Goal: Task Accomplishment & Management: Use online tool/utility

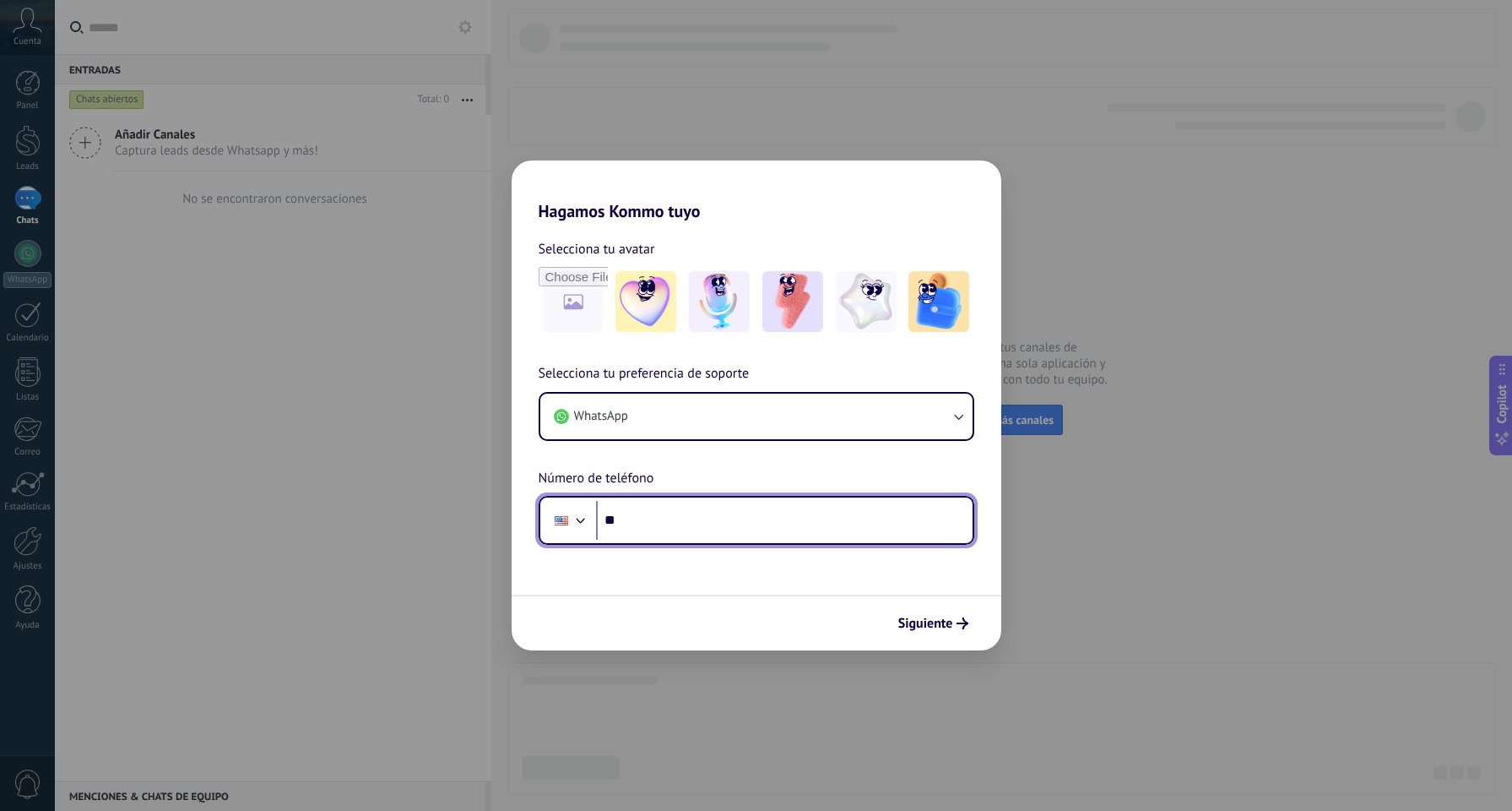
click at [555, 513] on div at bounding box center [561, 520] width 32 height 36
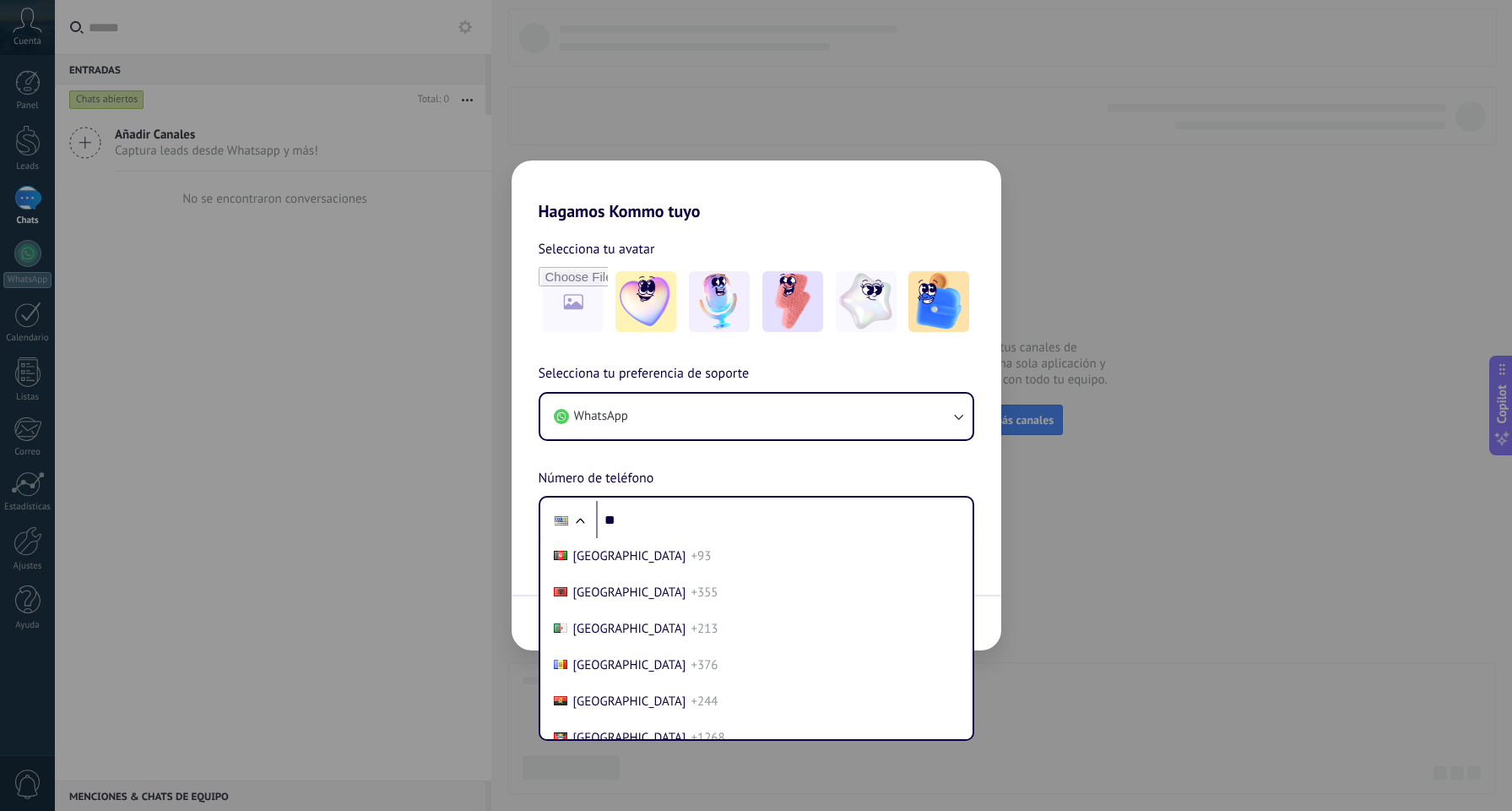
scroll to position [7217, 0]
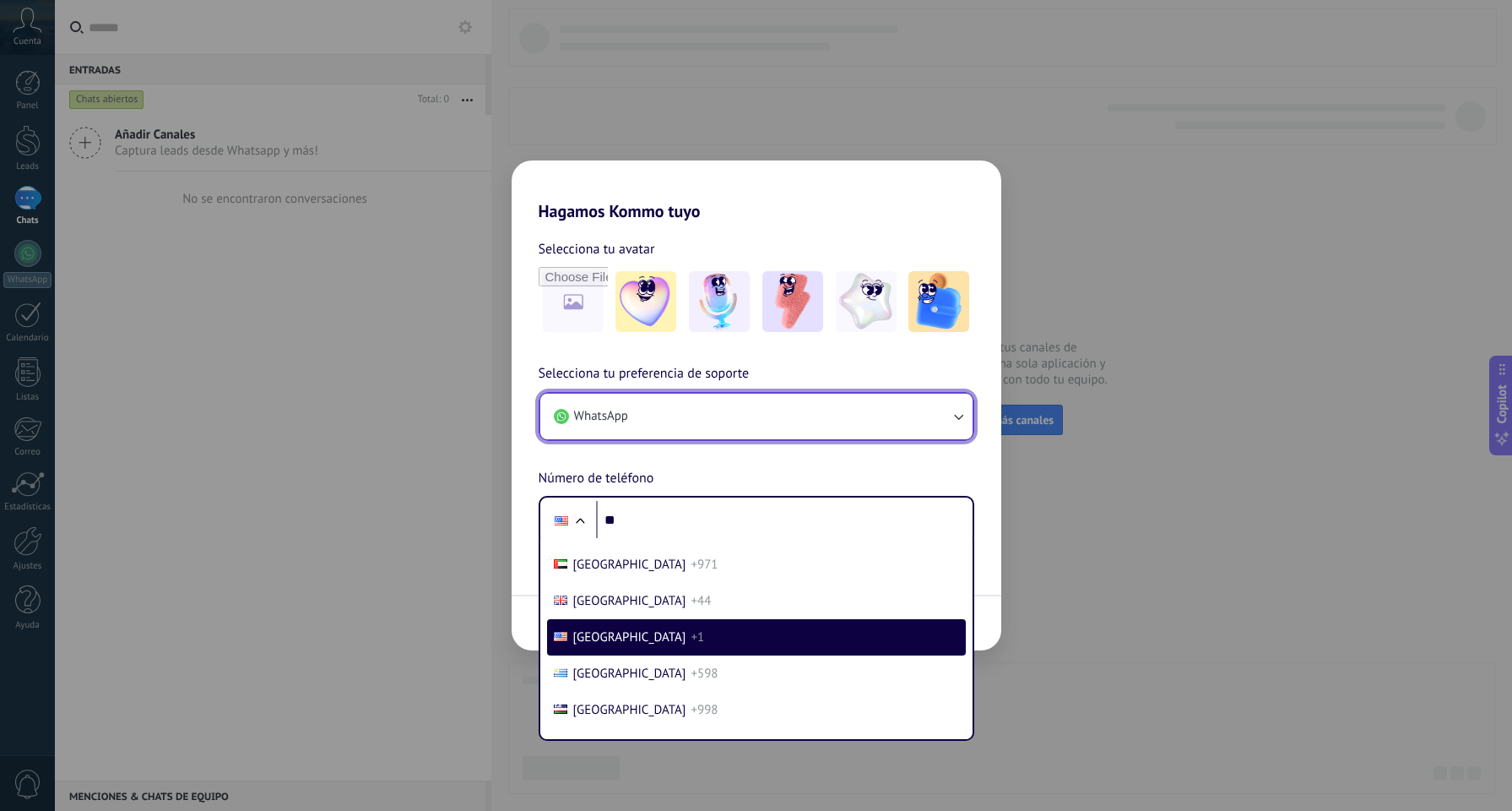
click at [718, 419] on button "WhatsApp" at bounding box center [756, 416] width 432 height 46
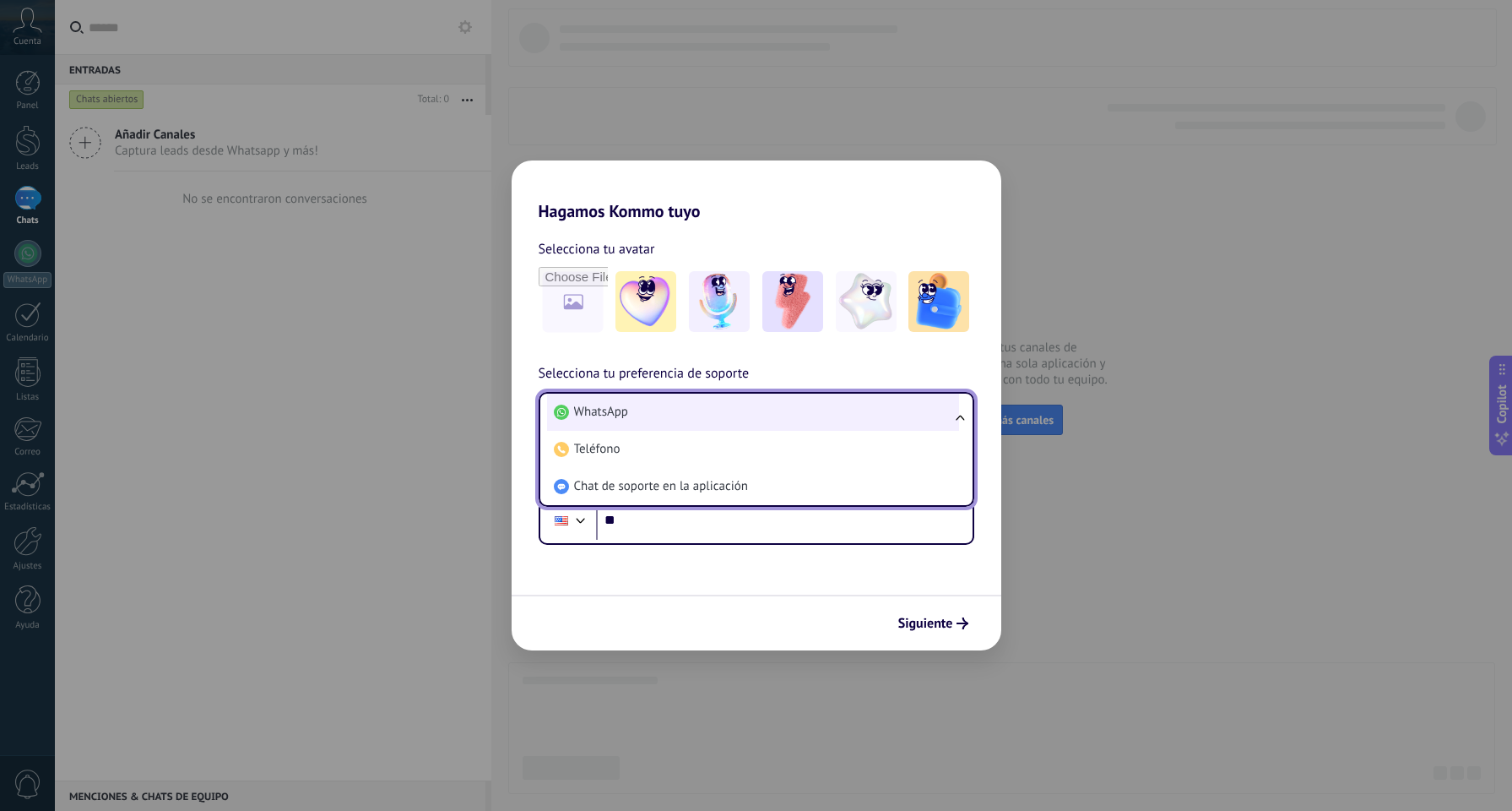
scroll to position [0, 0]
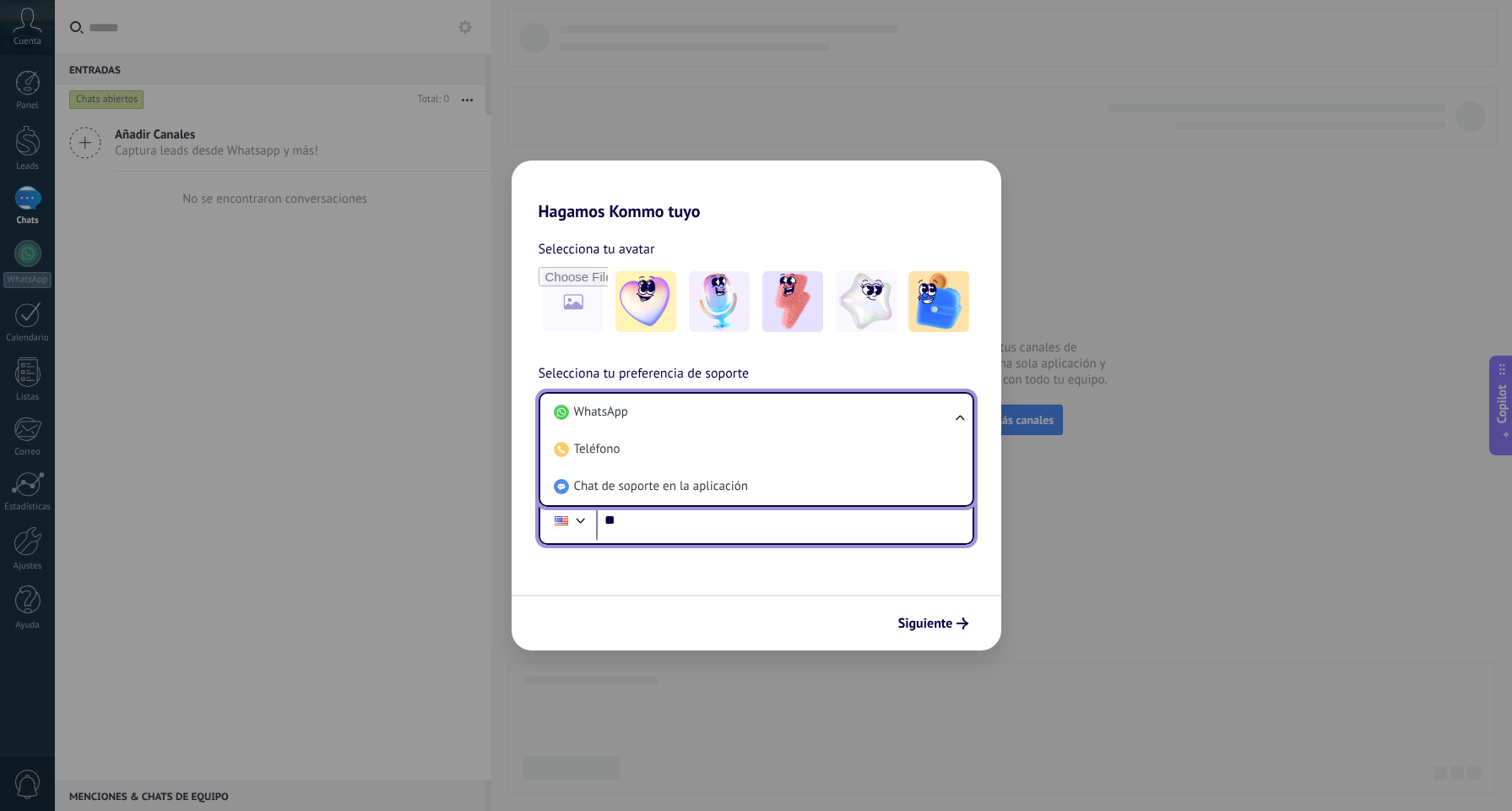
click at [596, 534] on input "**" at bounding box center [784, 520] width 376 height 39
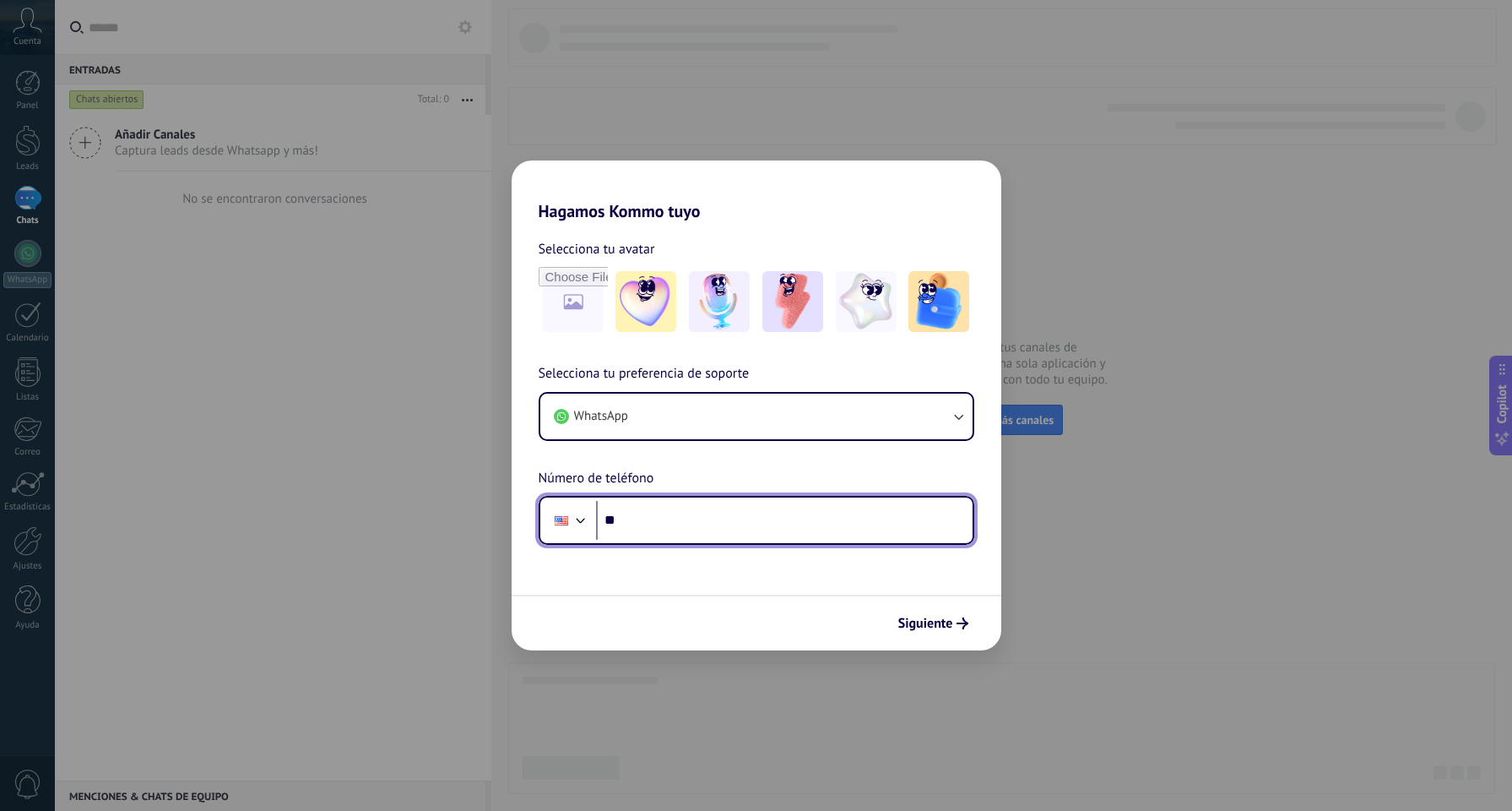
click at [579, 520] on div at bounding box center [581, 519] width 20 height 20
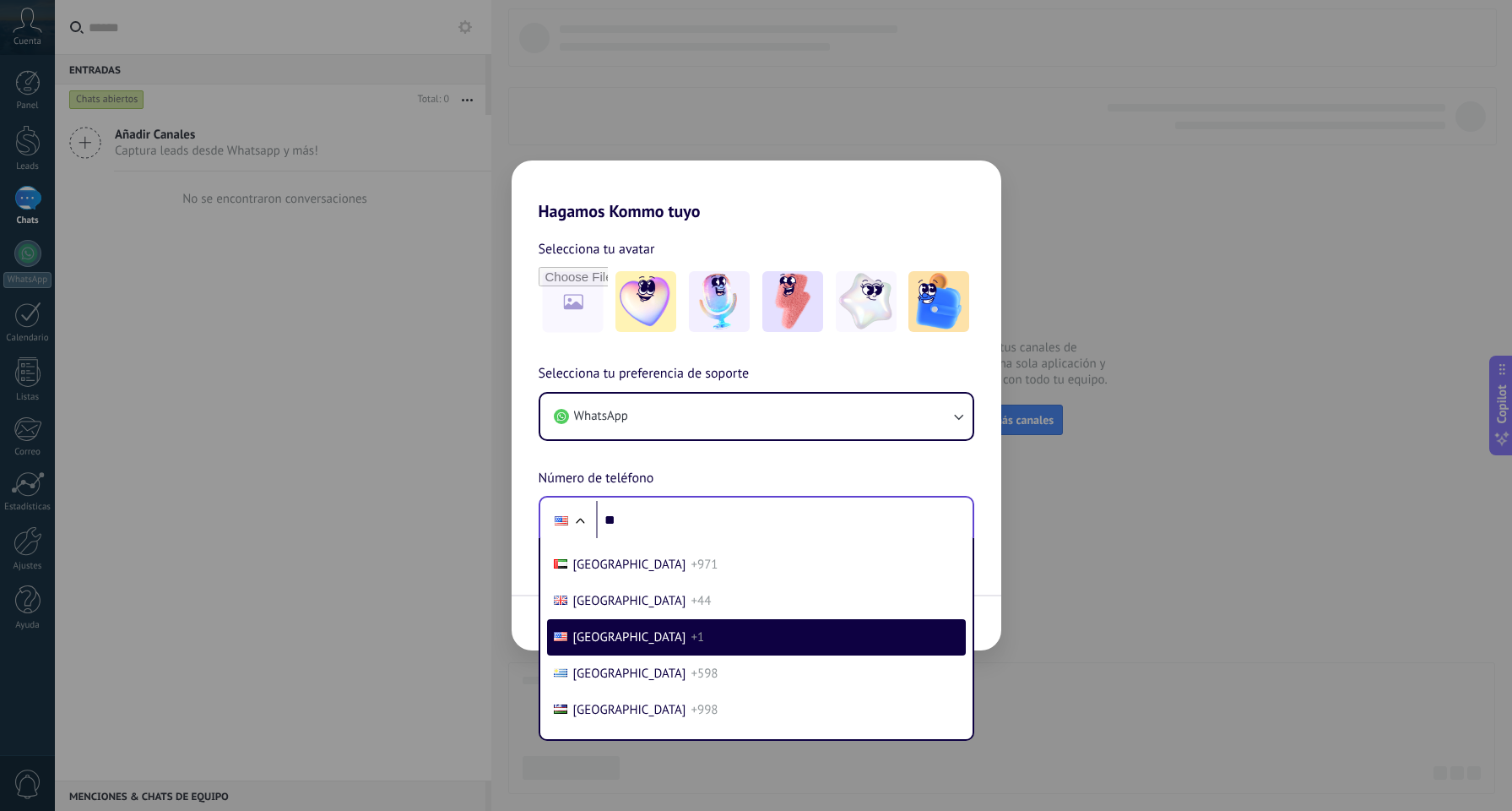
scroll to position [7336, 0]
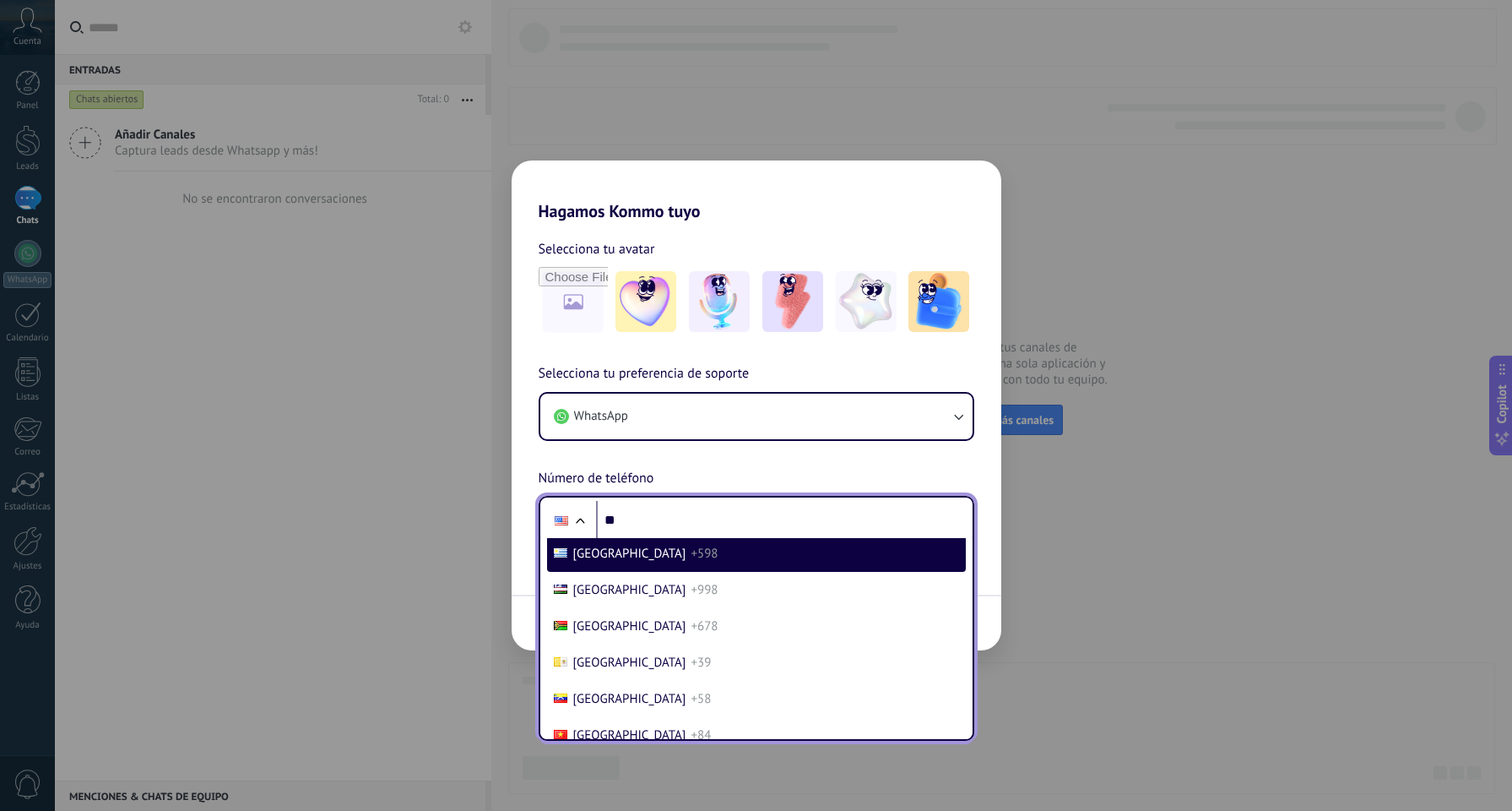
click at [682, 572] on li "Uruguay +598" at bounding box center [756, 553] width 419 height 37
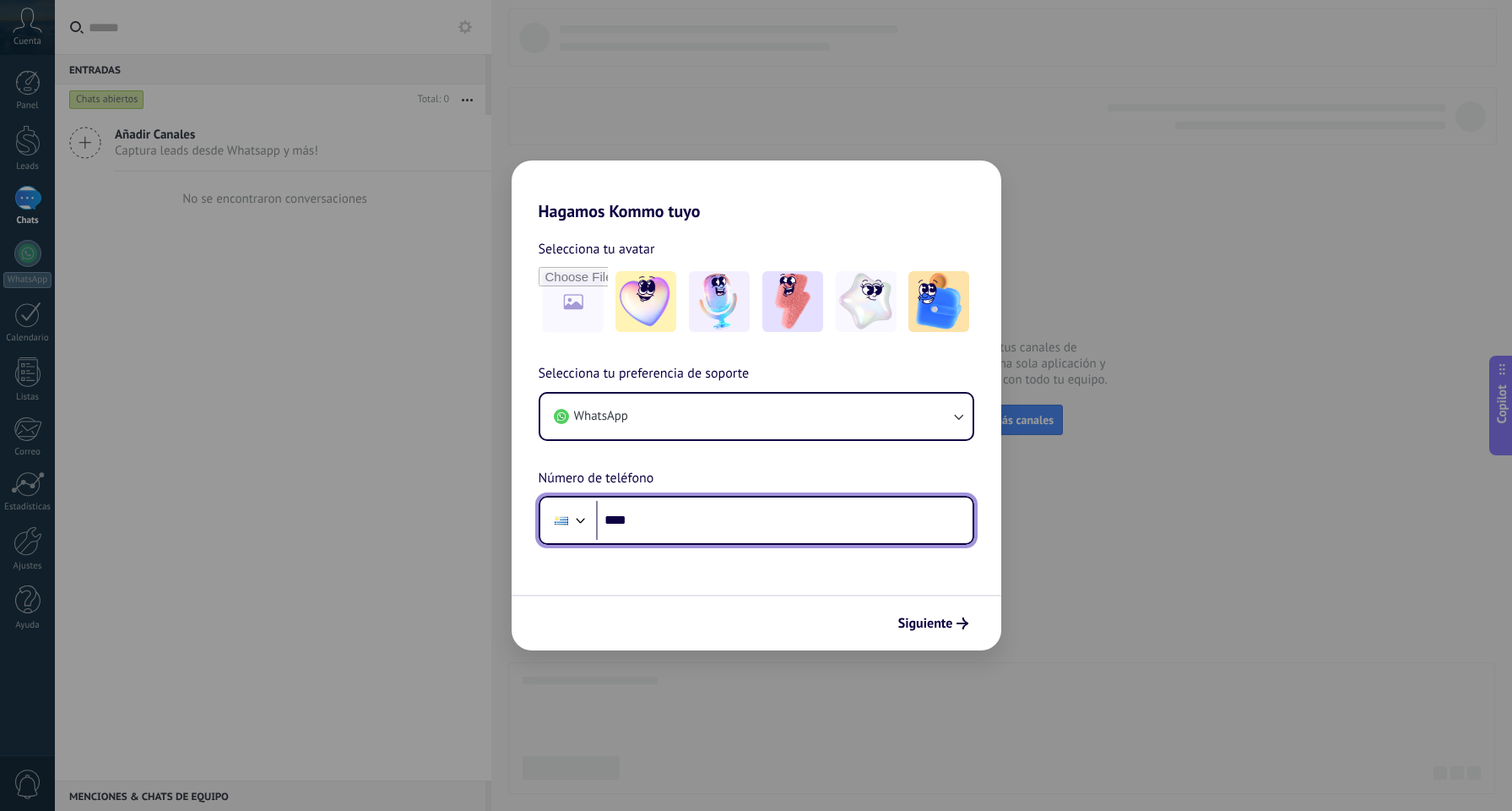
click at [761, 521] on input "**" at bounding box center [784, 520] width 376 height 39
type input "**********"
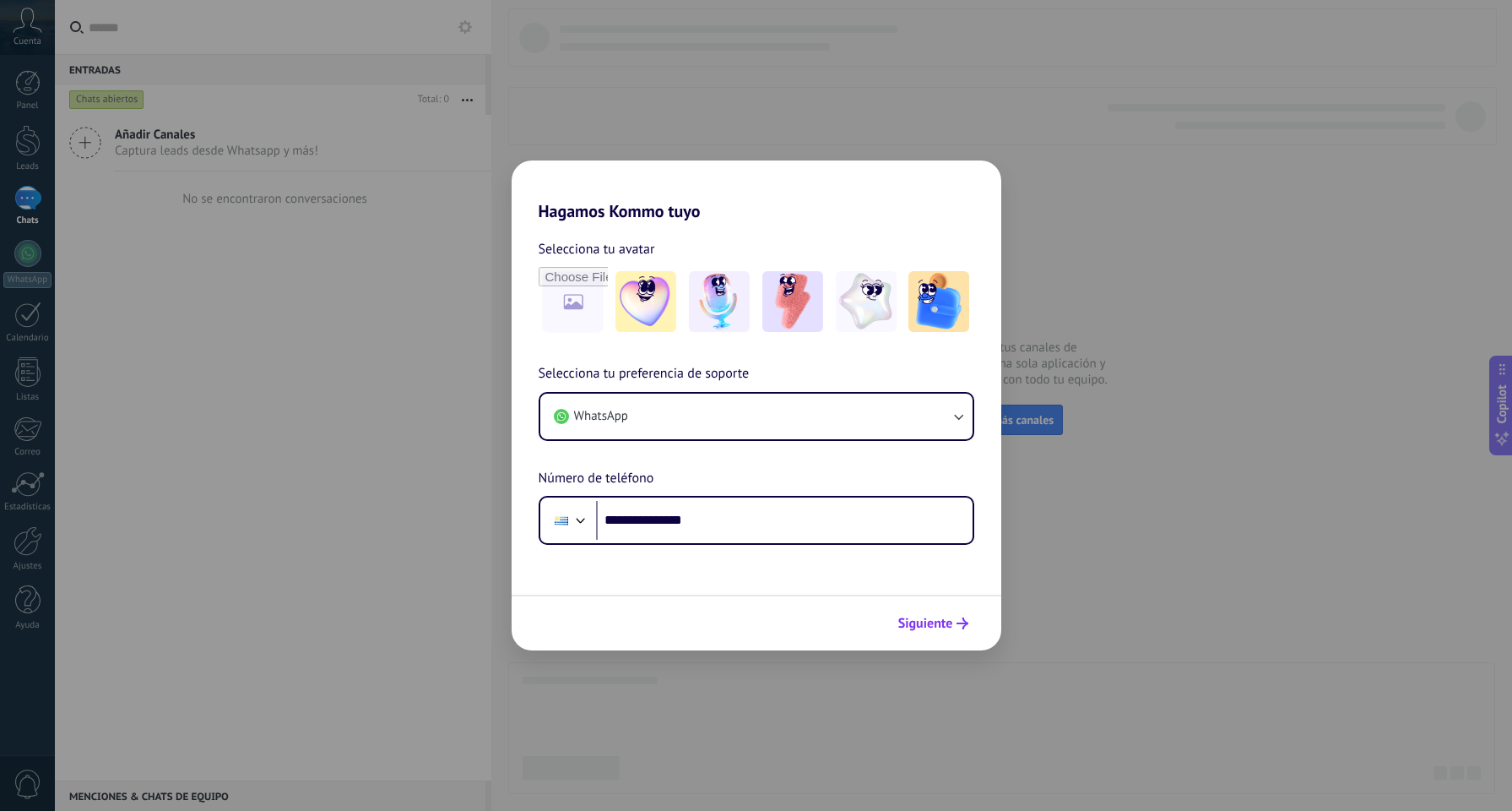
click at [941, 621] on span "Siguiente" at bounding box center [926, 623] width 55 height 12
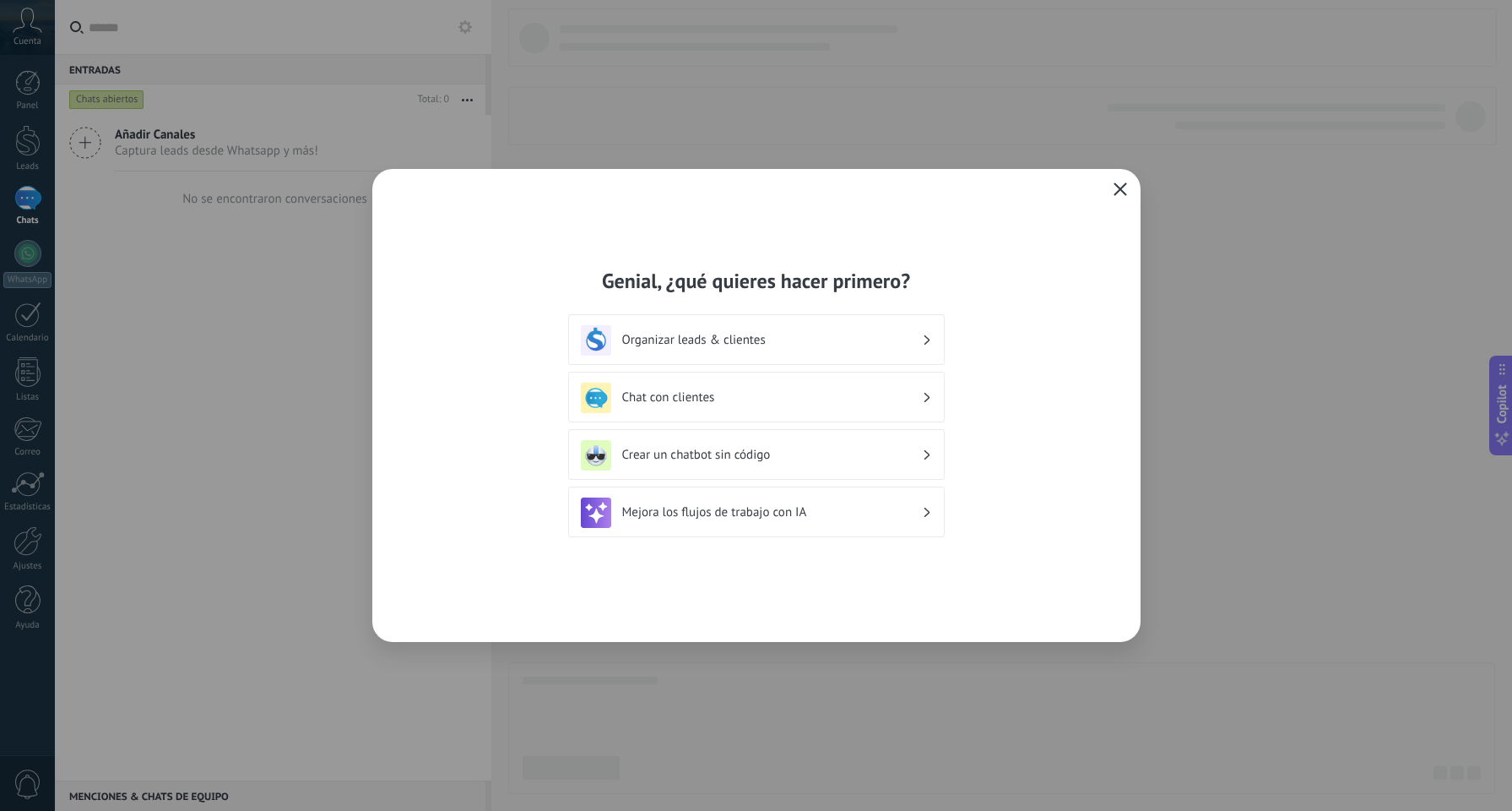
click at [1118, 194] on icon "button" at bounding box center [1119, 189] width 14 height 14
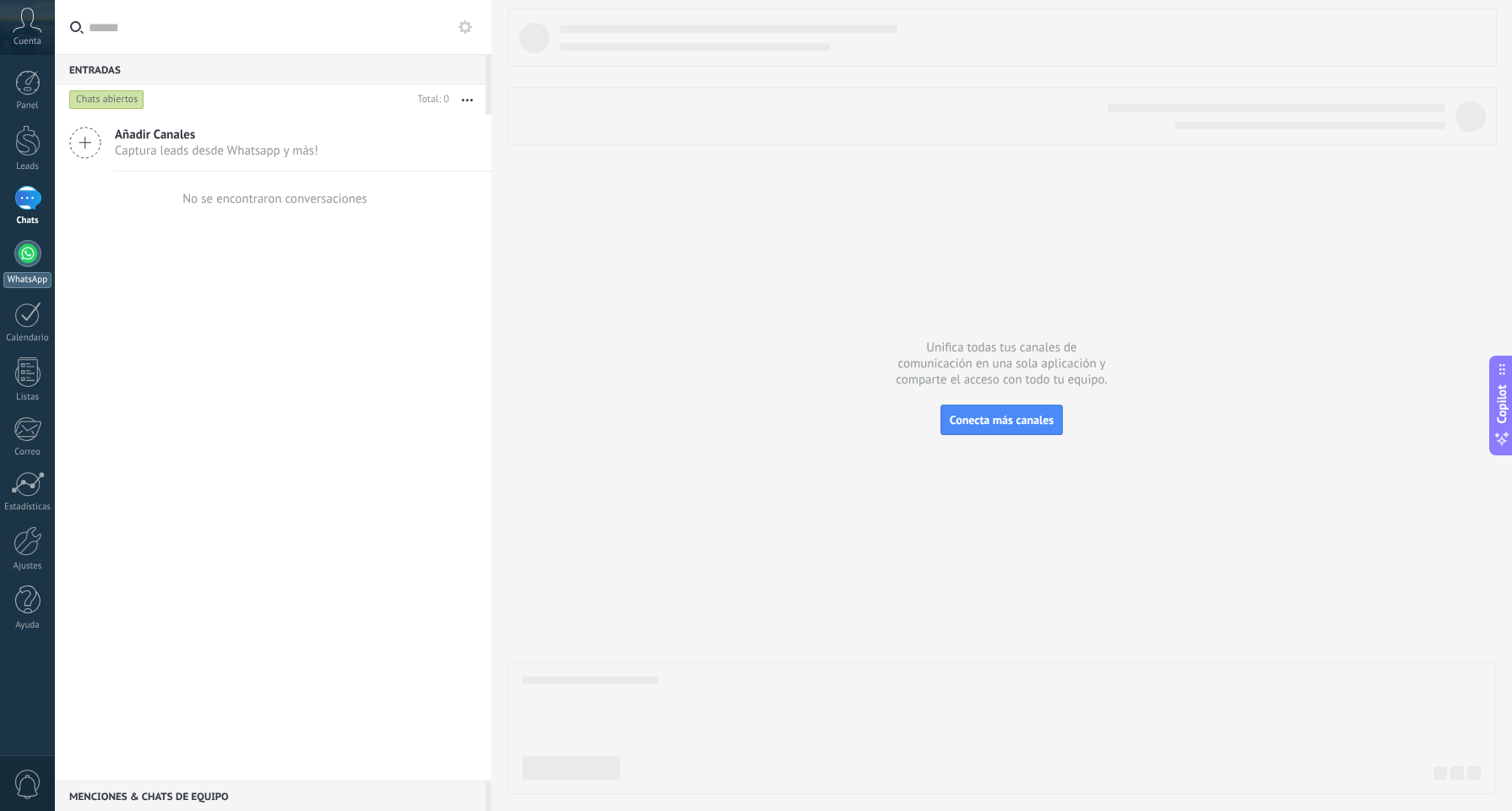
click at [30, 261] on div at bounding box center [28, 254] width 27 height 27
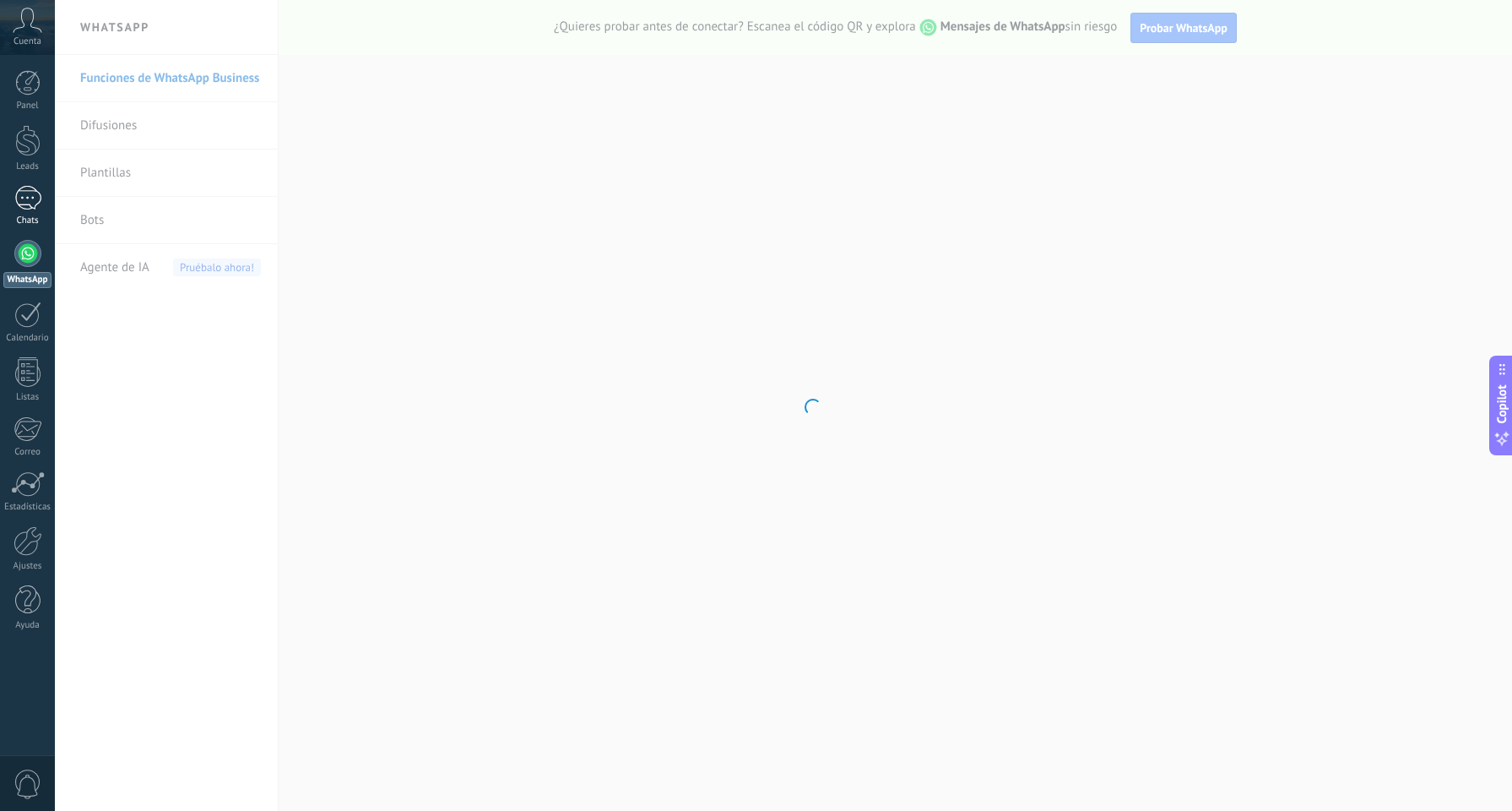
click at [29, 206] on div at bounding box center [28, 197] width 27 height 25
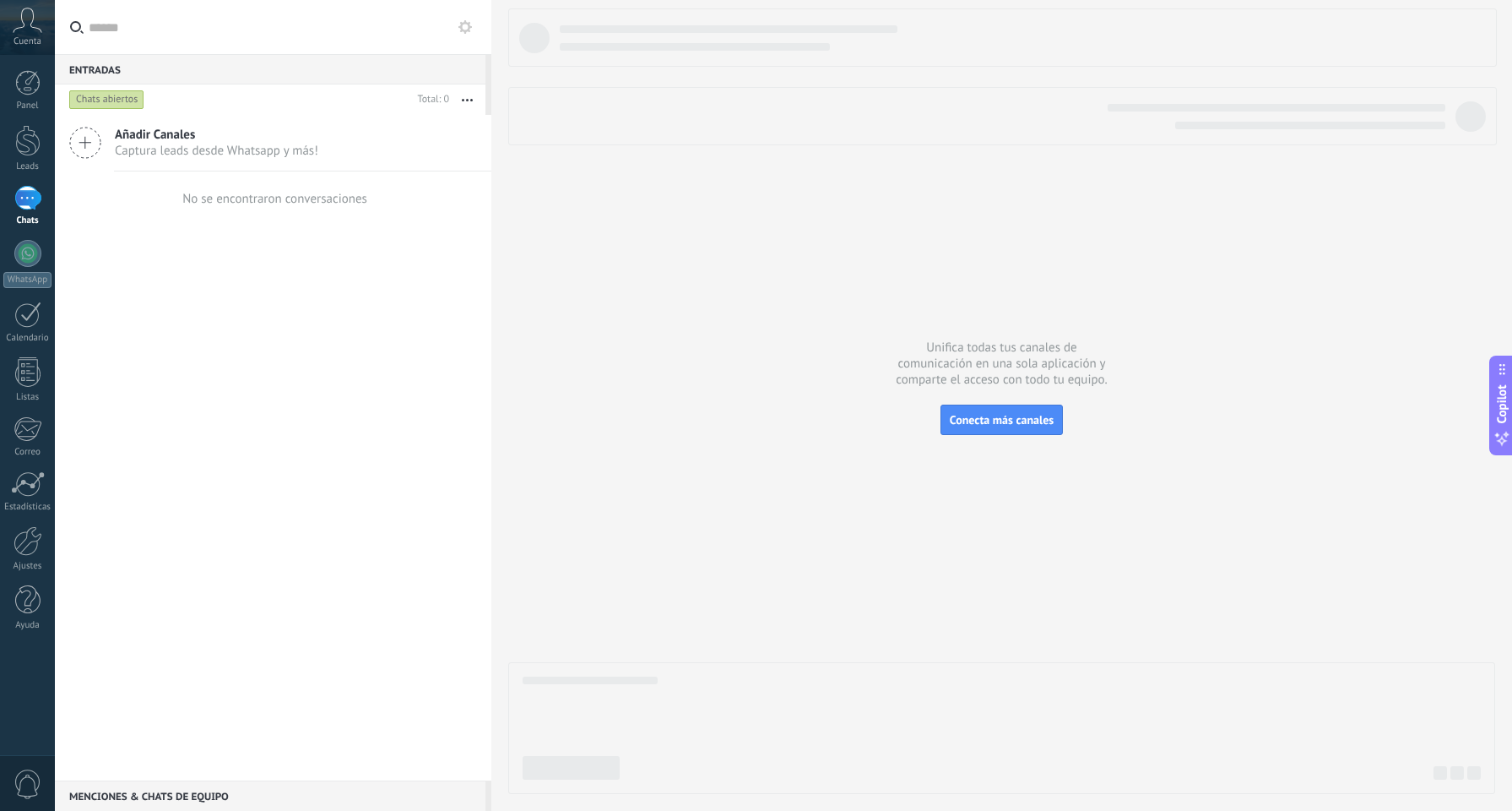
click at [43, 28] on div "Cuenta" at bounding box center [27, 27] width 55 height 55
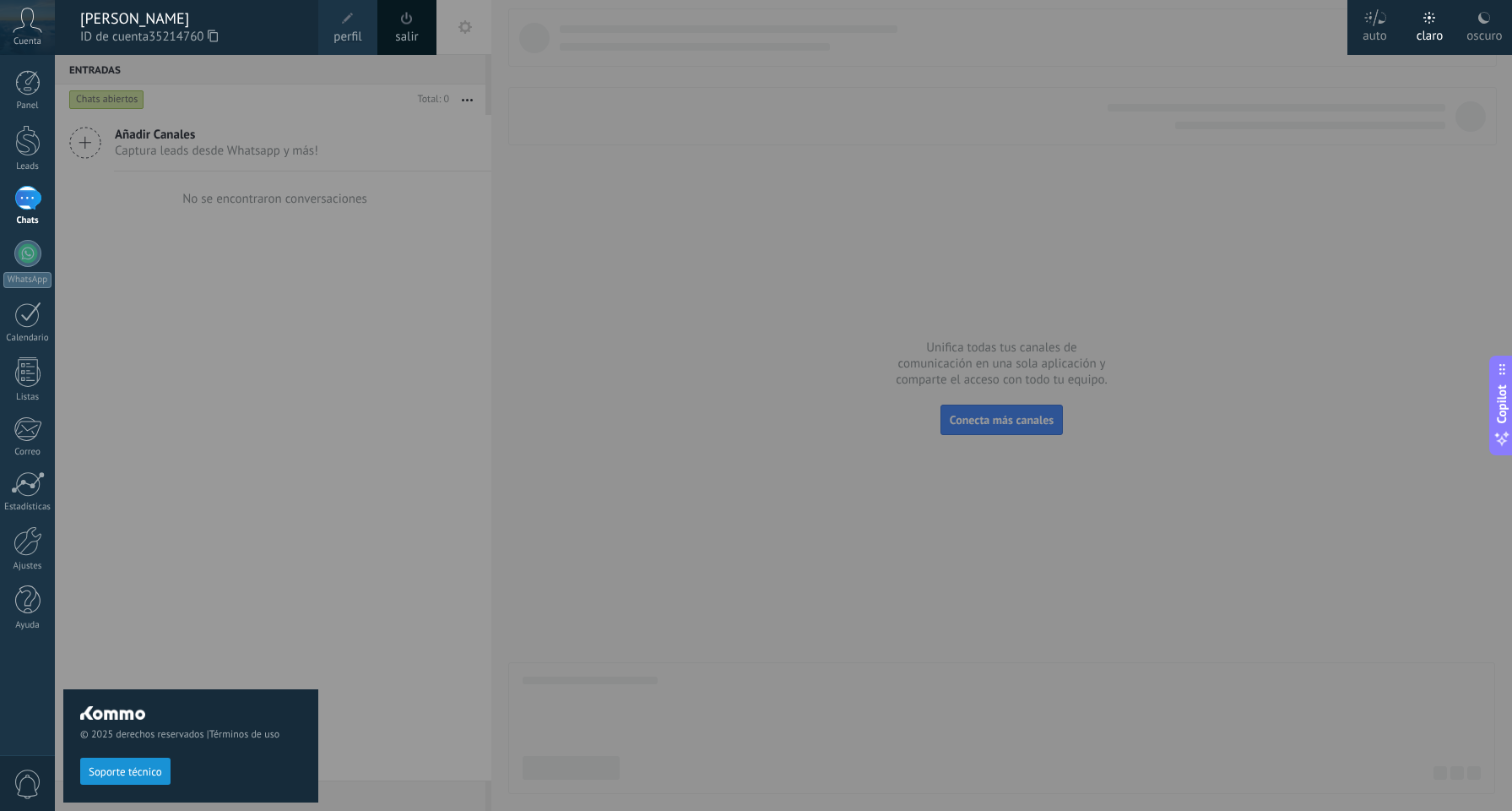
click at [38, 31] on icon at bounding box center [27, 20] width 29 height 26
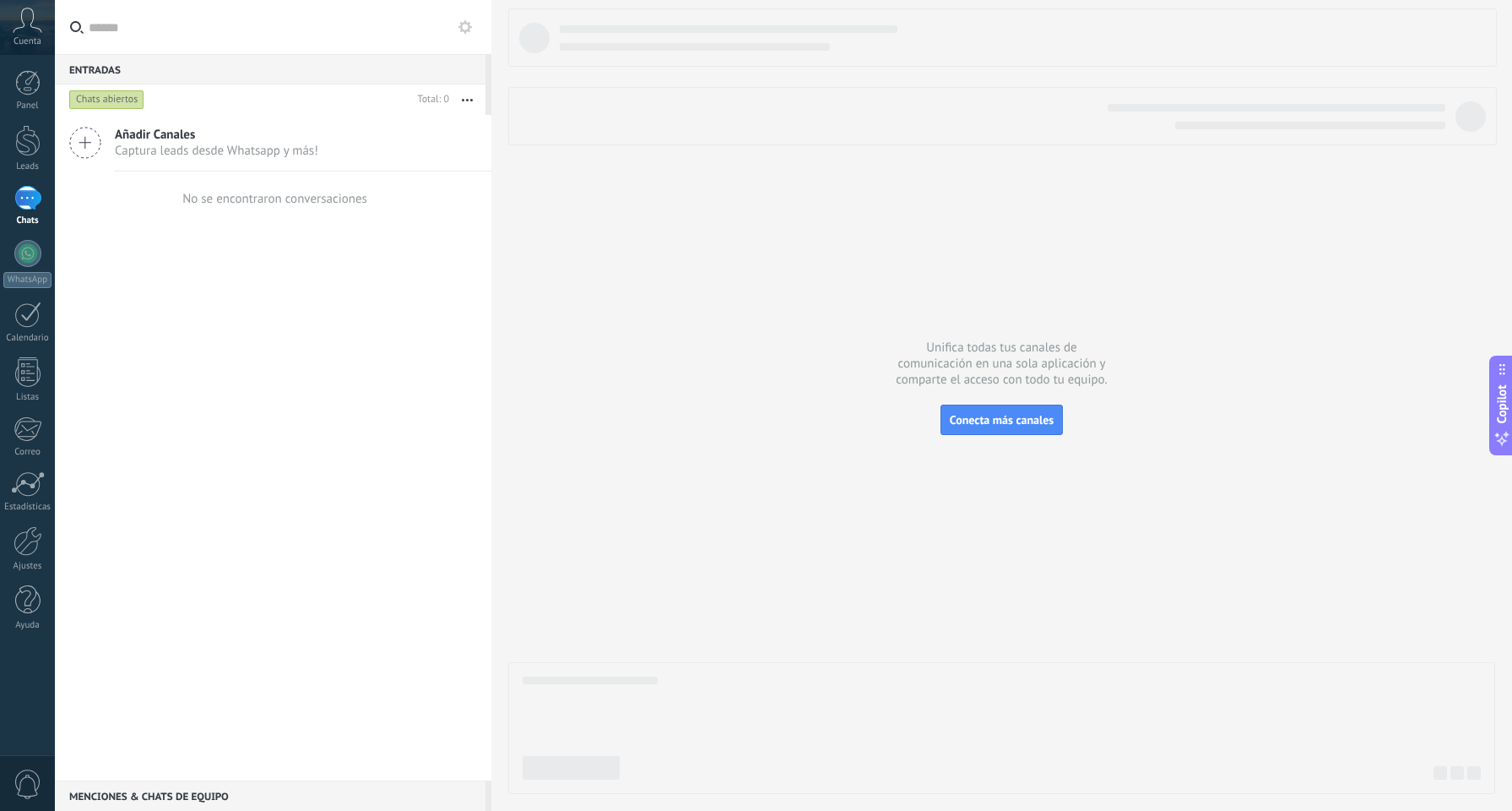
click at [38, 31] on icon at bounding box center [27, 20] width 29 height 26
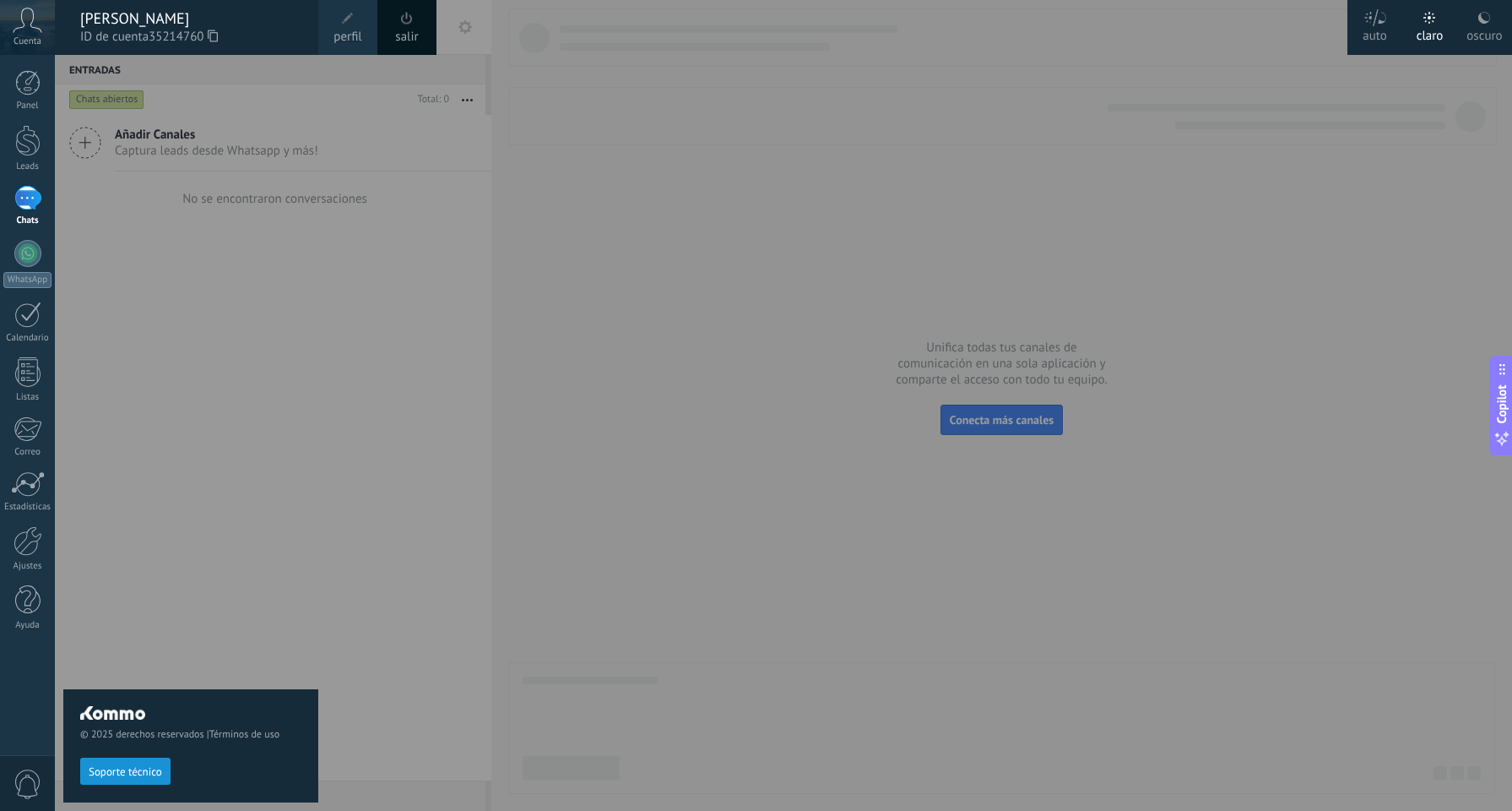
click at [38, 31] on icon at bounding box center [27, 20] width 29 height 26
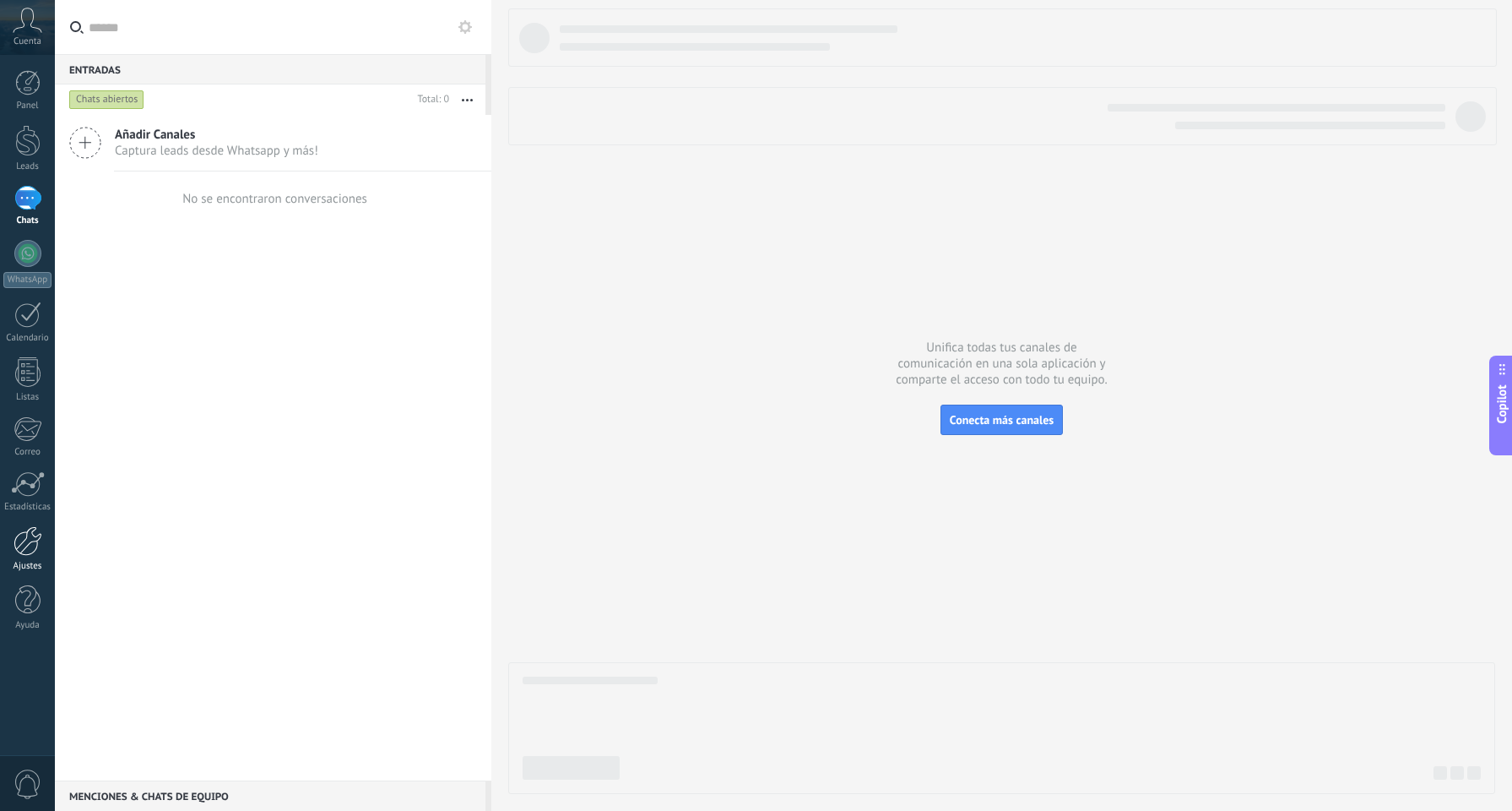
click at [36, 563] on div "Ajustes" at bounding box center [28, 566] width 49 height 11
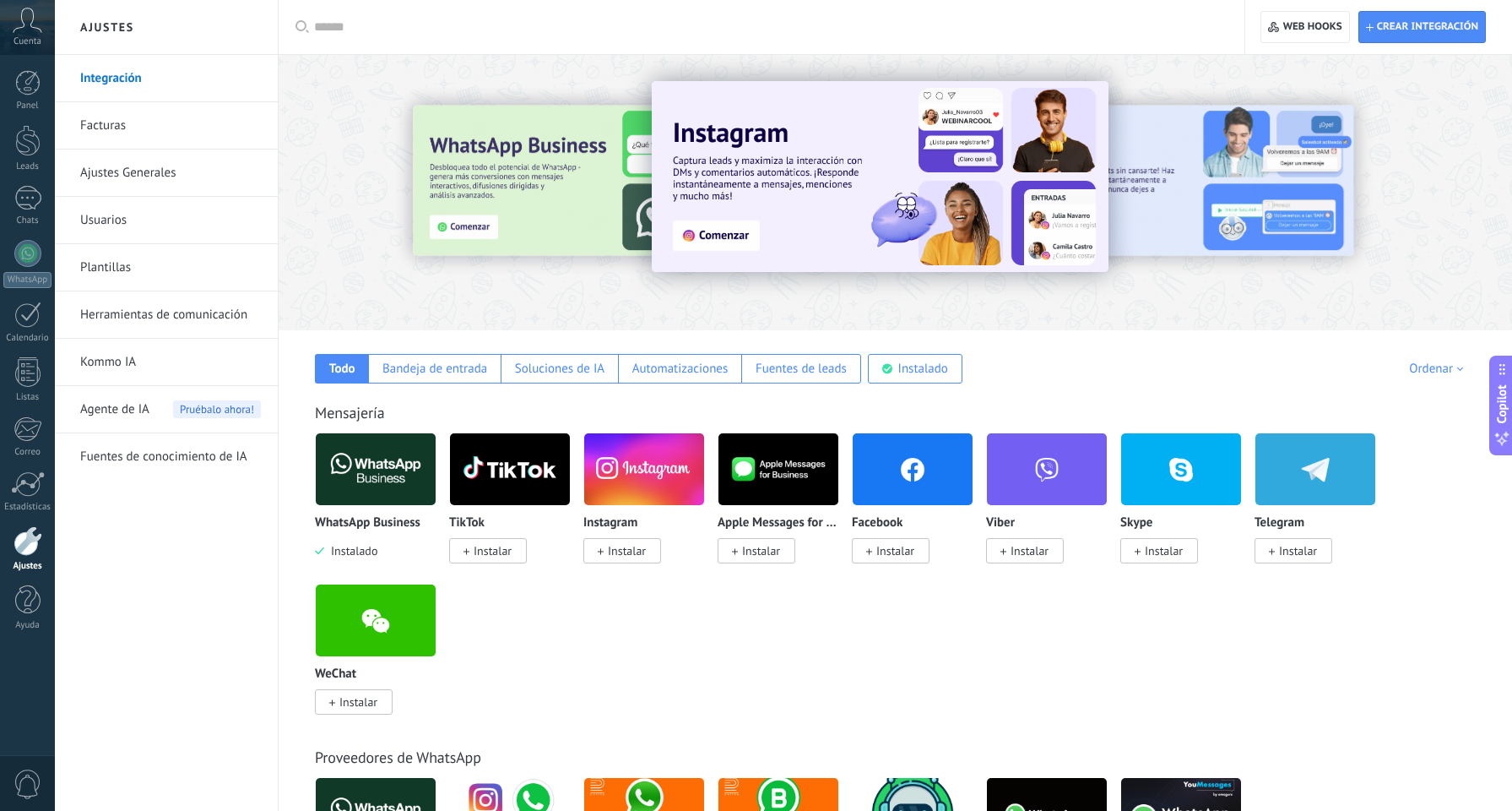
click at [516, 190] on div at bounding box center [481, 192] width 370 height 152
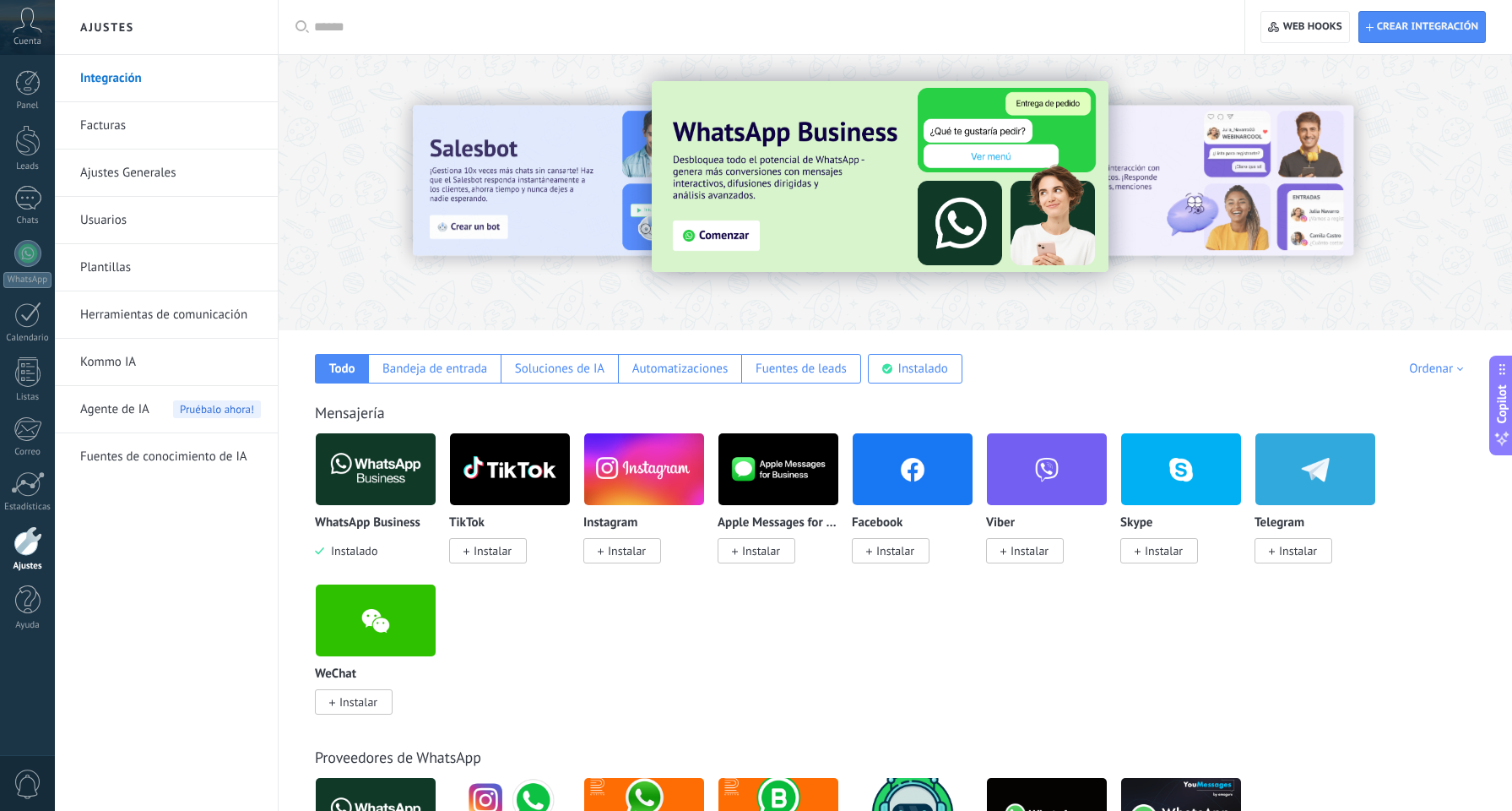
click at [195, 170] on link "Ajustes Generales" at bounding box center [171, 174] width 181 height 47
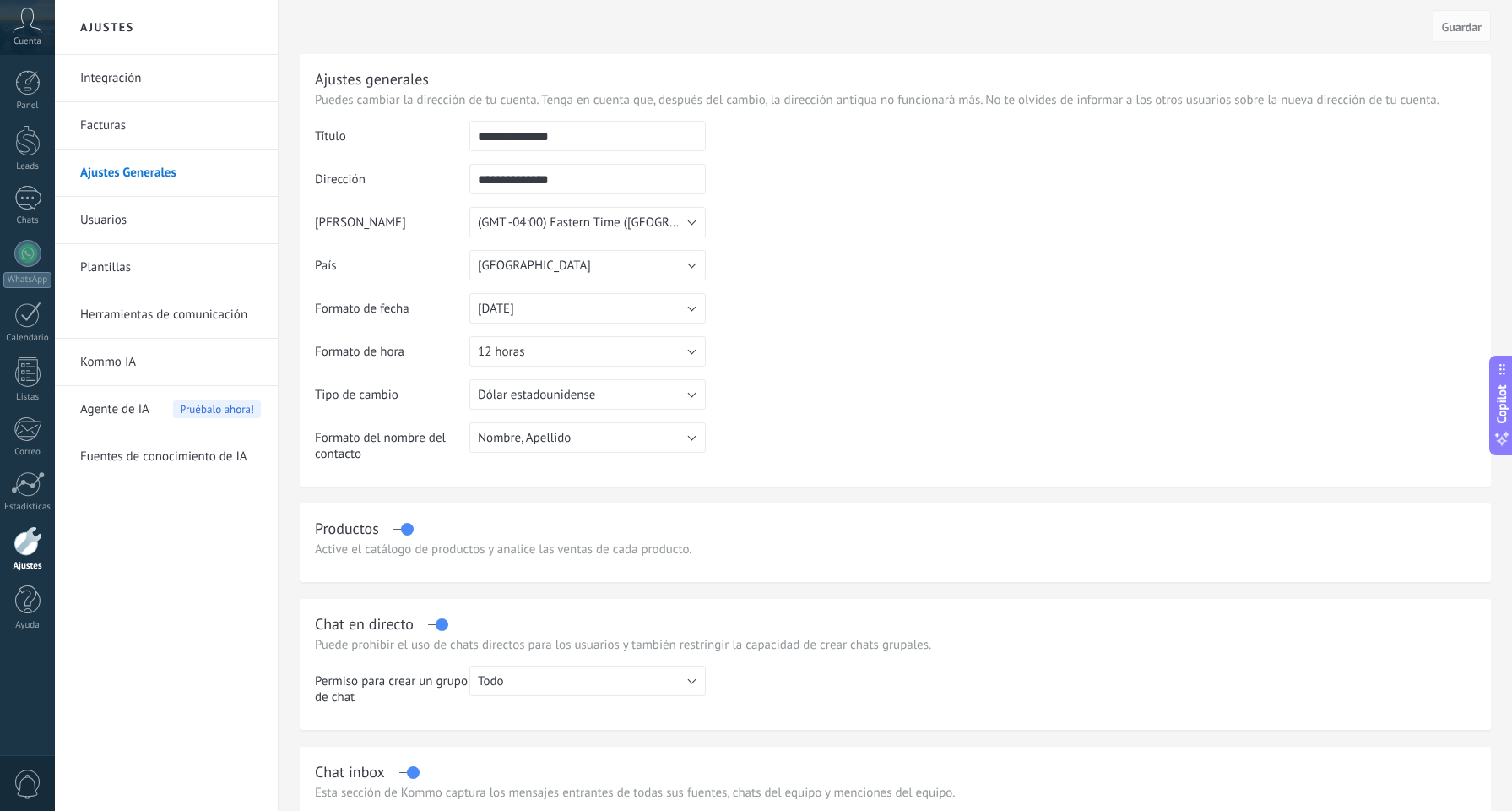
click at [29, 28] on icon at bounding box center [27, 20] width 29 height 26
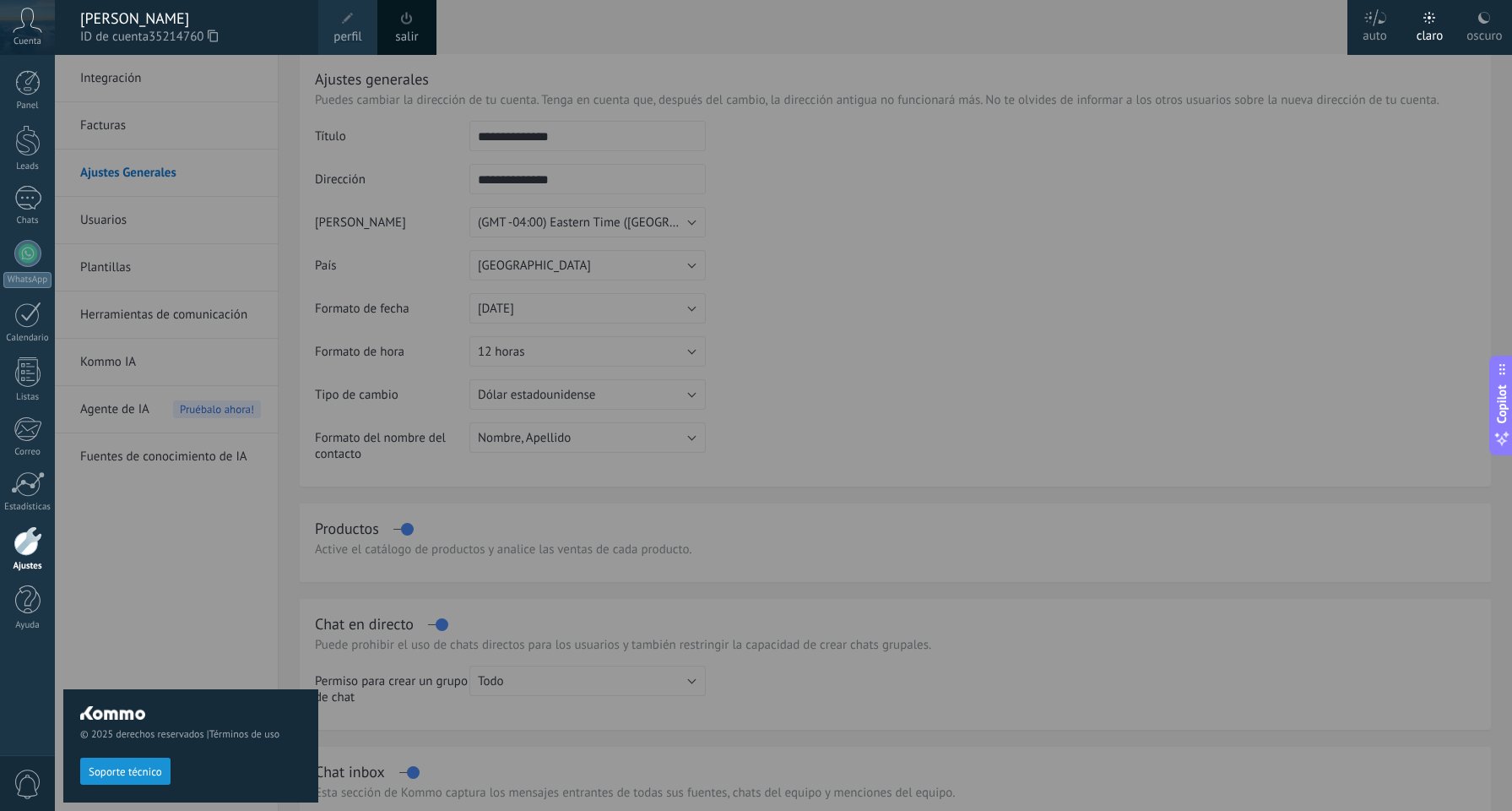
click at [540, 199] on div at bounding box center [811, 406] width 1512 height 811
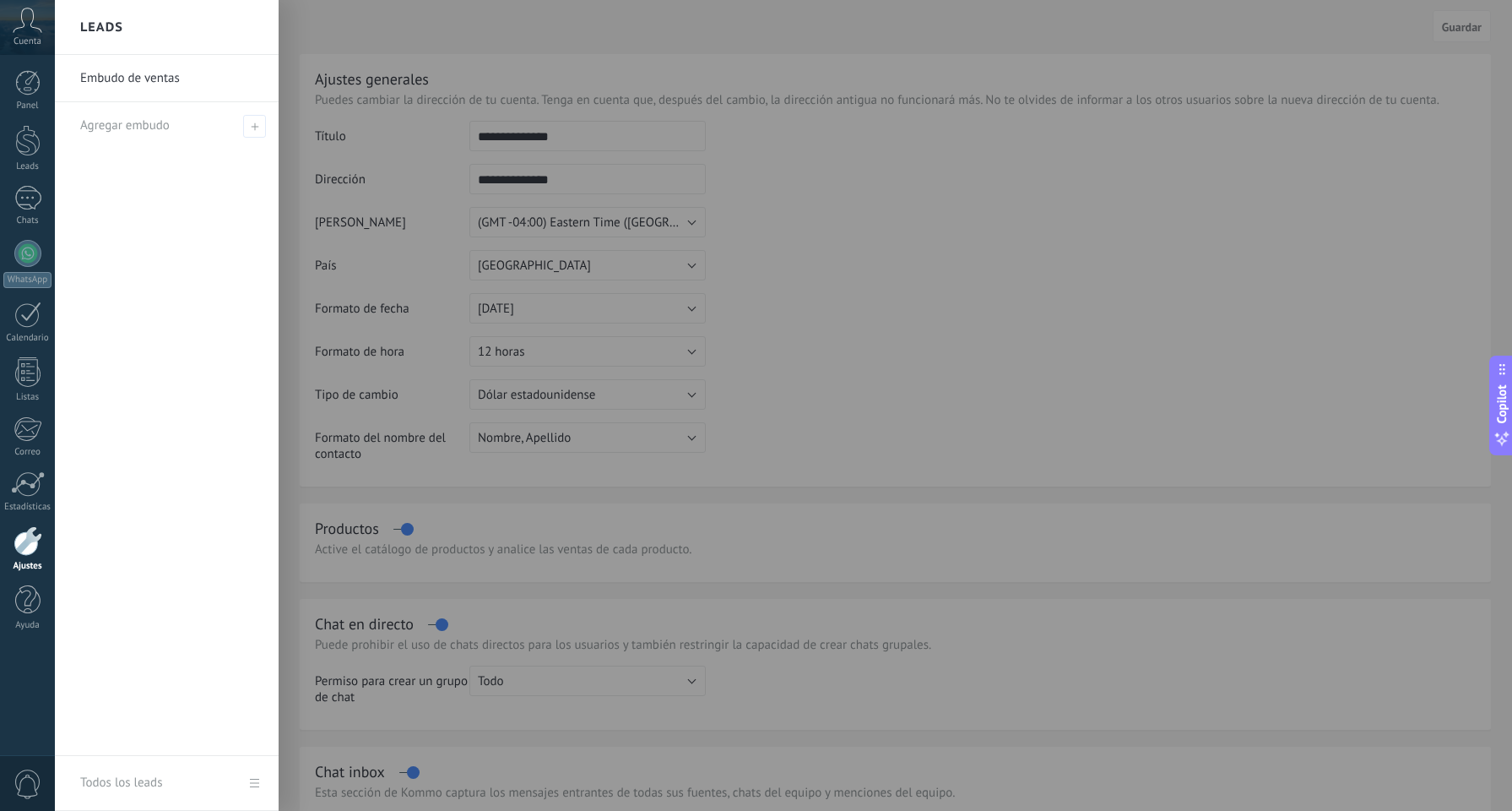
click at [467, 148] on div at bounding box center [811, 406] width 1512 height 811
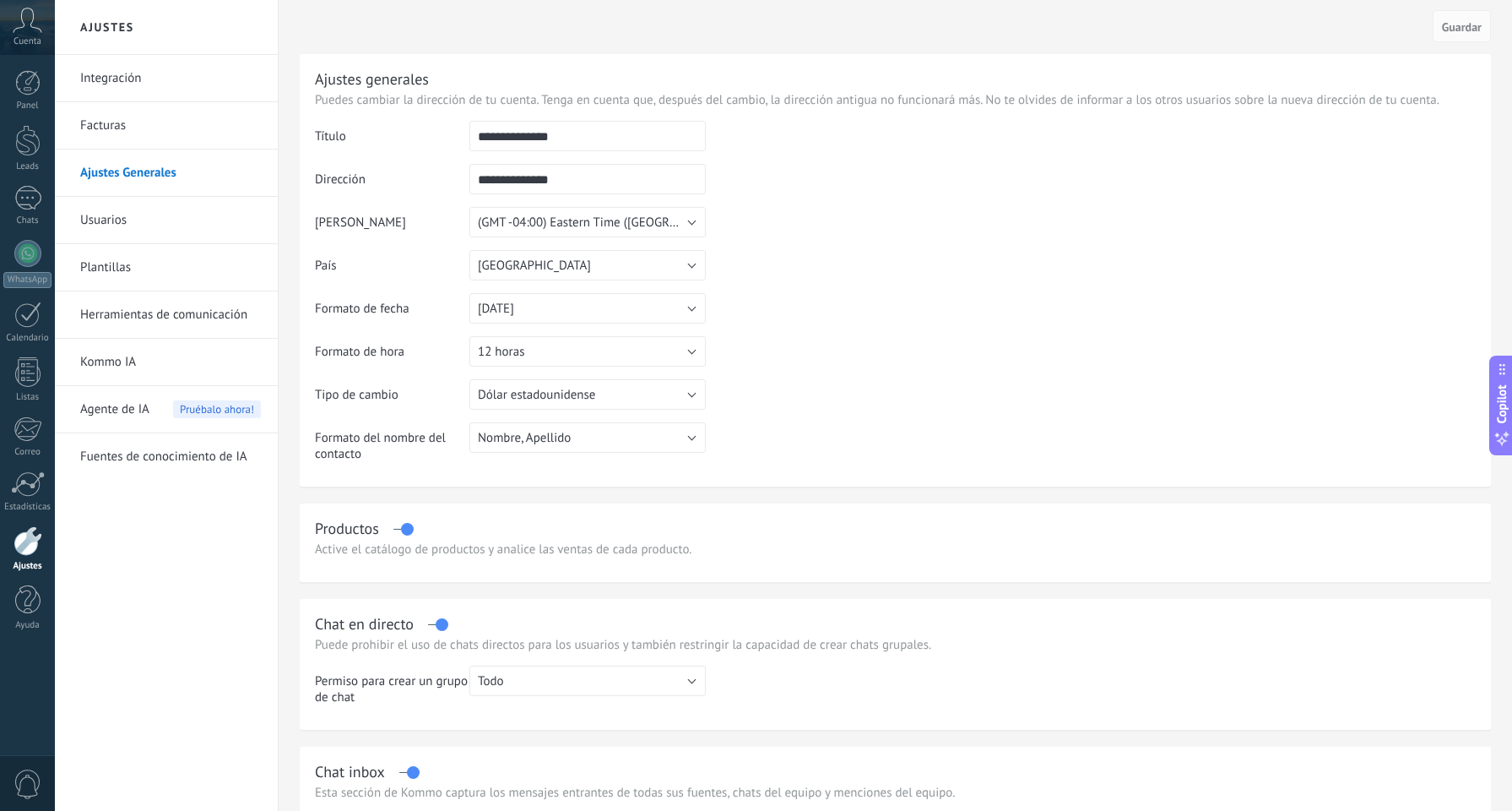
click at [23, 552] on div at bounding box center [27, 541] width 28 height 29
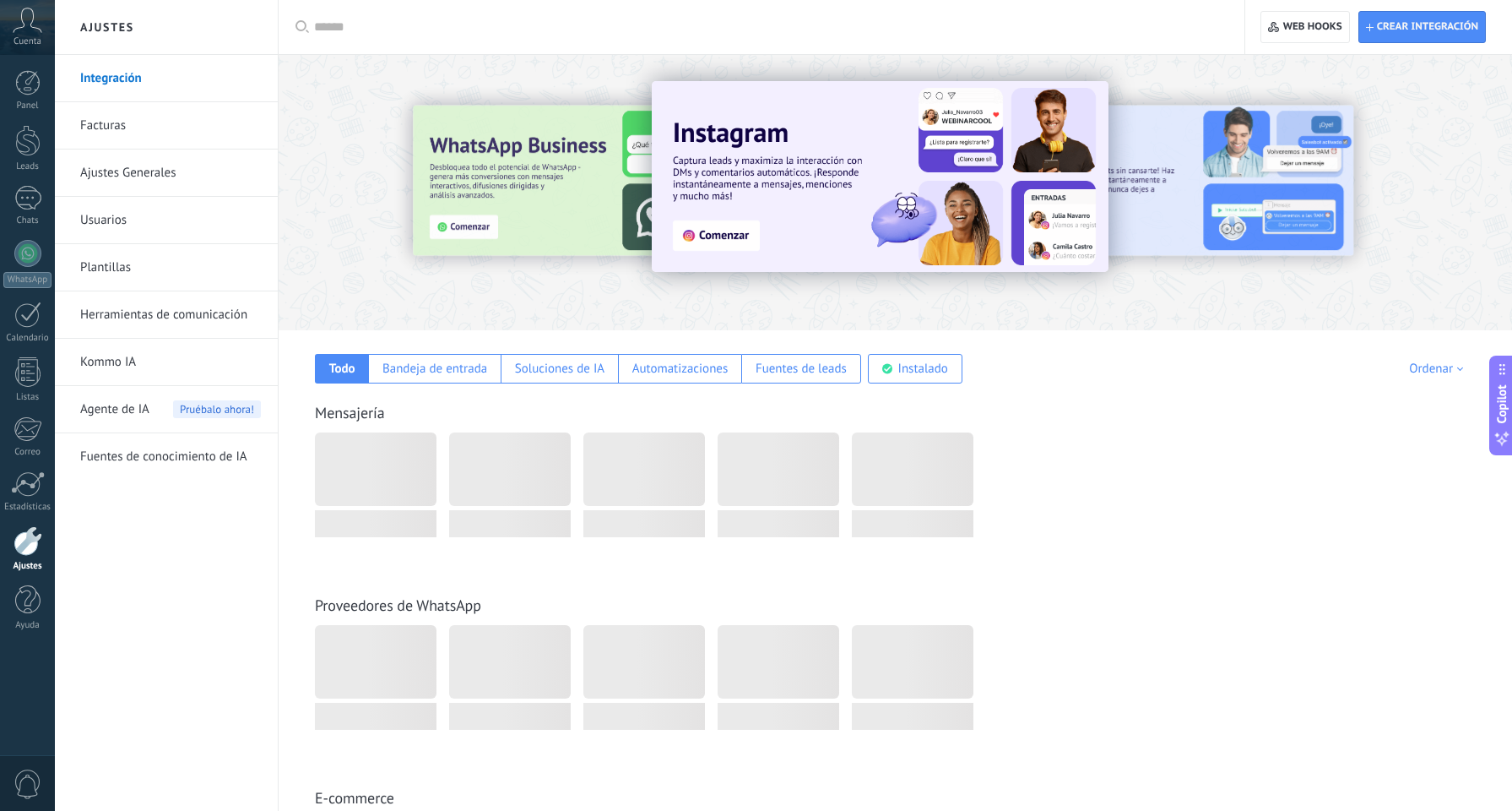
click at [497, 139] on div at bounding box center [481, 192] width 370 height 152
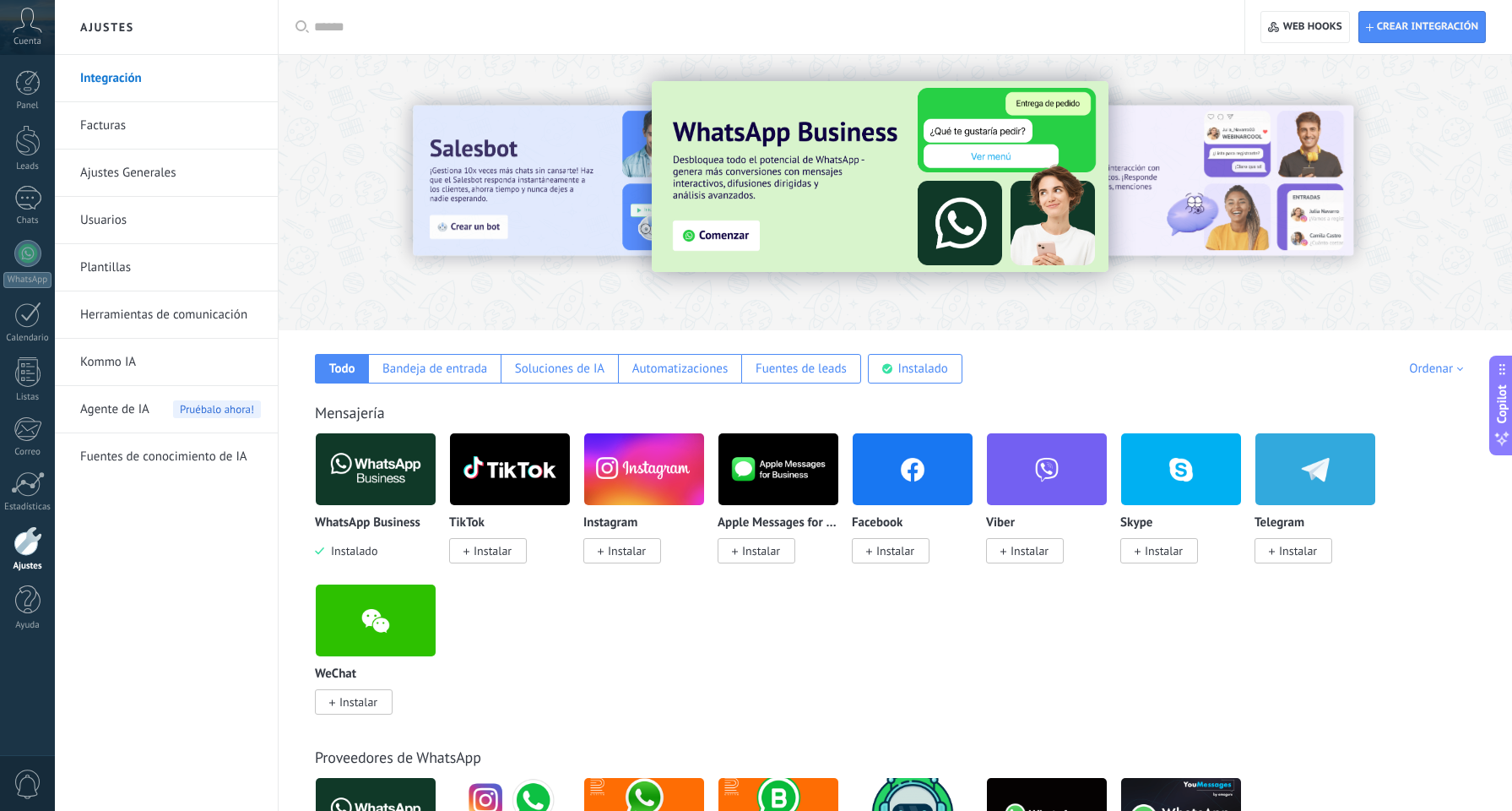
click at [695, 236] on img at bounding box center [880, 176] width 457 height 191
click at [733, 237] on img at bounding box center [880, 176] width 457 height 191
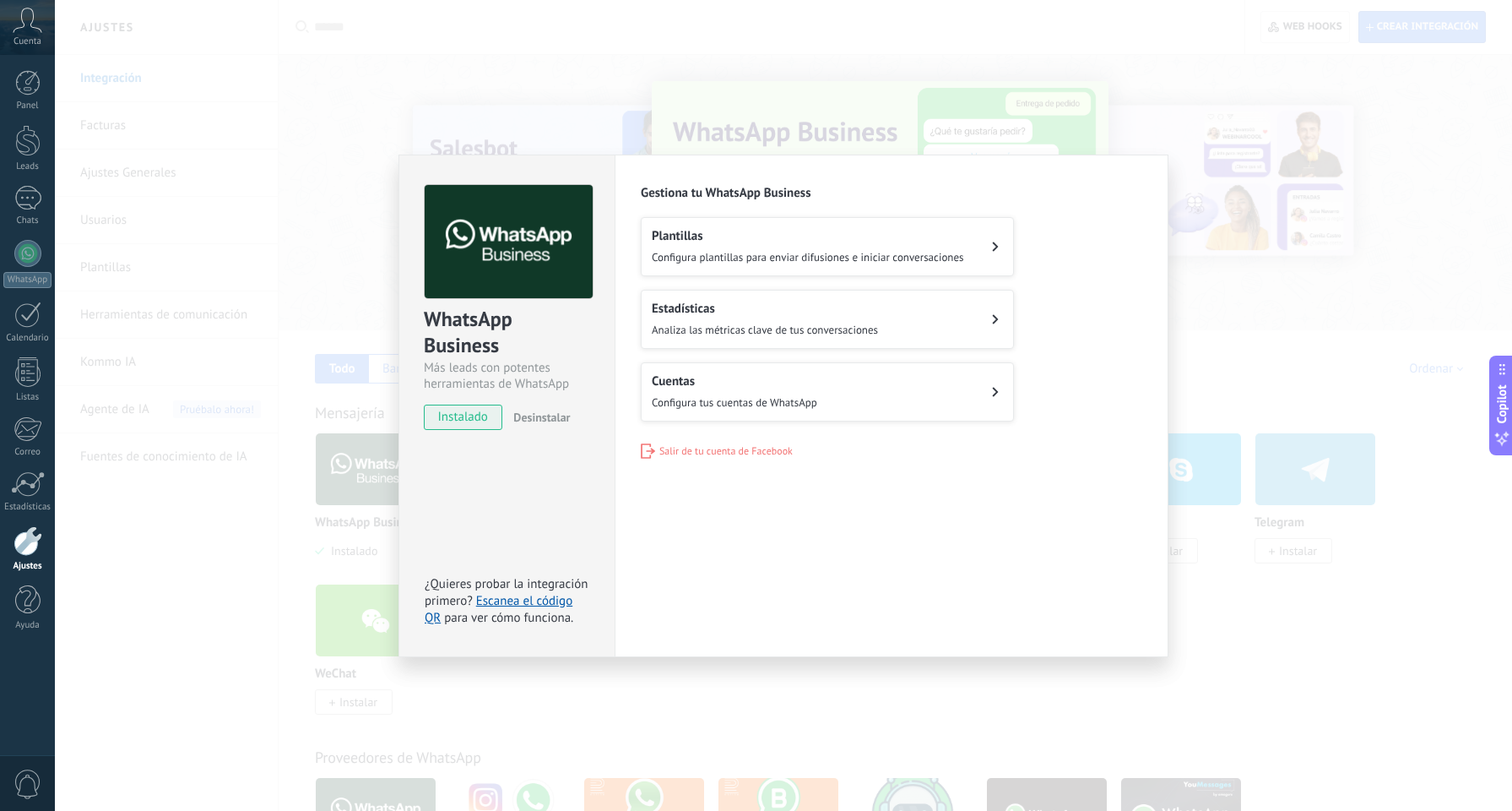
click at [936, 380] on button "Cuentas Configura tus cuentas de WhatsApp" at bounding box center [827, 392] width 373 height 59
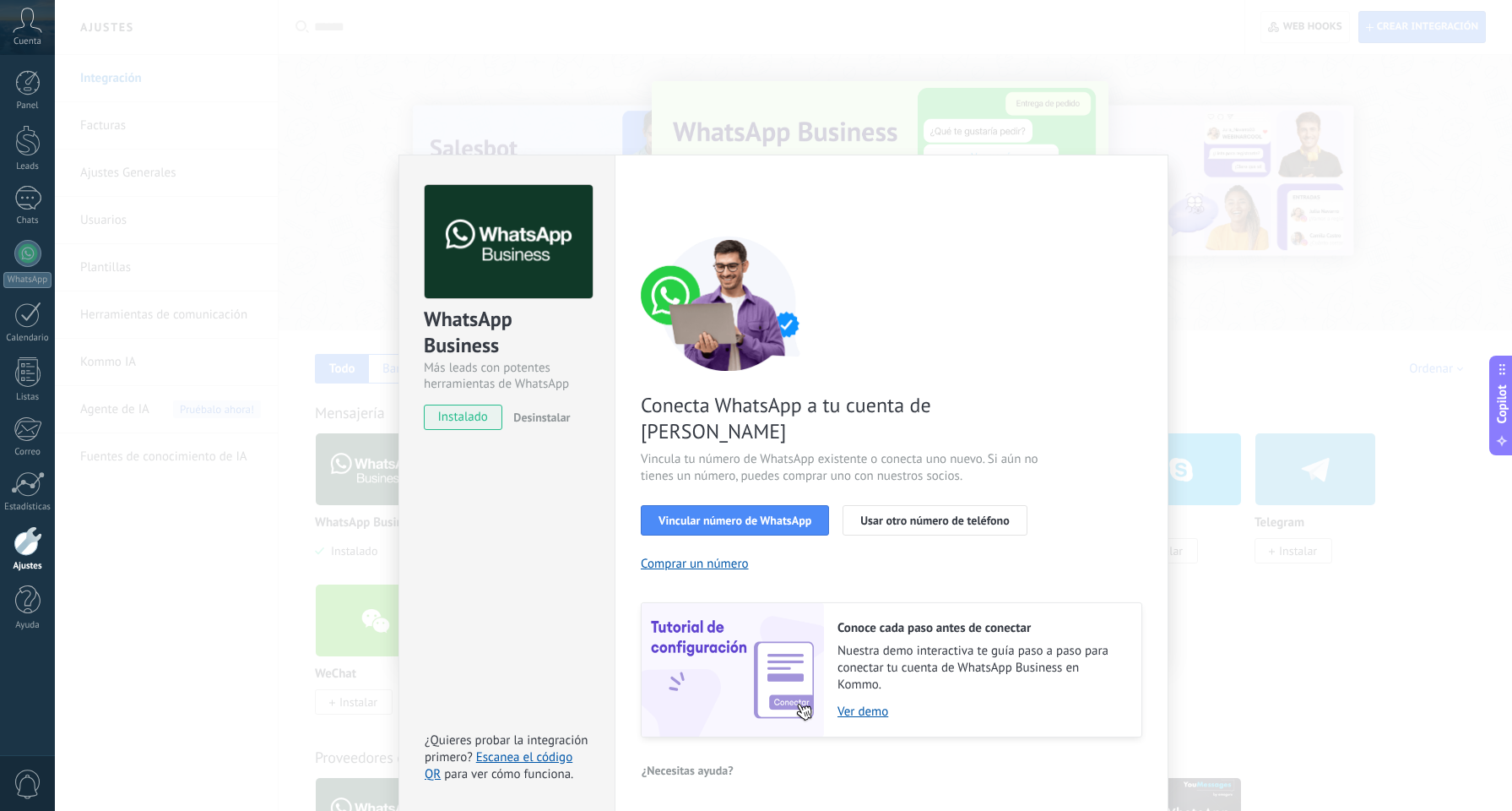
click at [1034, 102] on div "WhatsApp Business Más leads con potentes herramientas de WhatsApp instalado Des…" at bounding box center [783, 406] width 1457 height 811
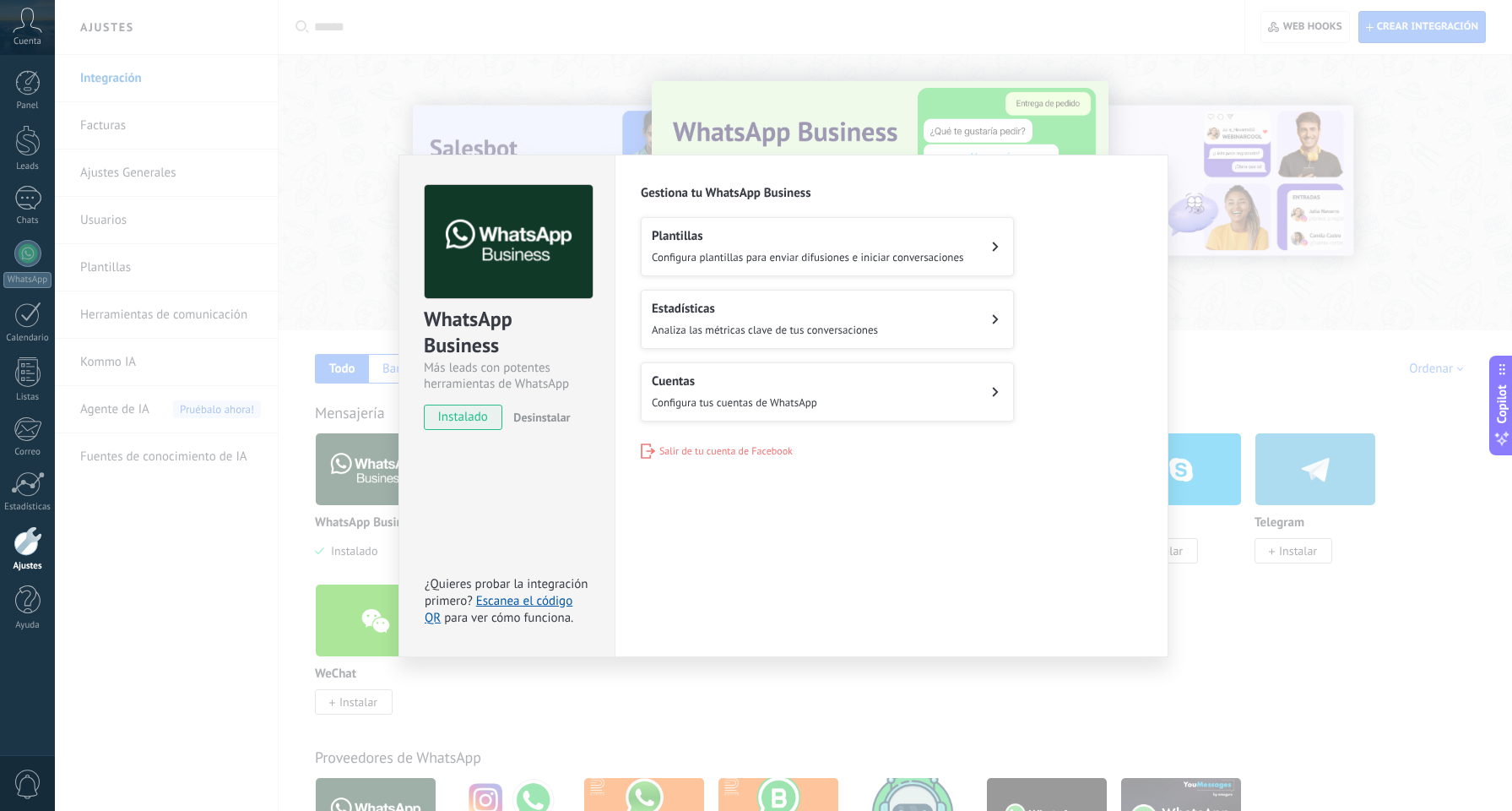
click at [1045, 74] on div "WhatsApp Business Más leads con potentes herramientas de WhatsApp instalado Des…" at bounding box center [783, 406] width 1457 height 811
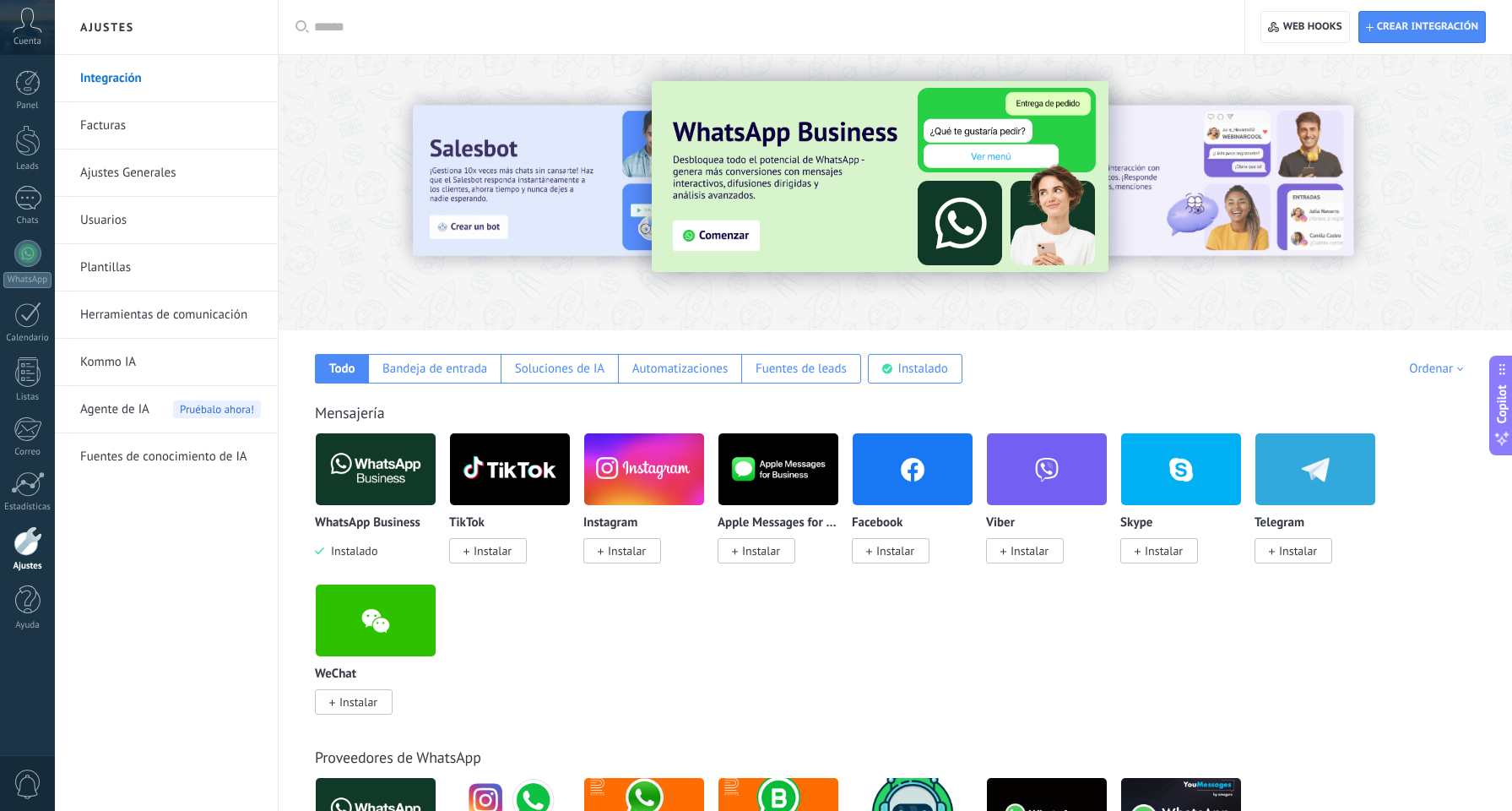
click at [26, 42] on span "Cuenta" at bounding box center [27, 42] width 28 height 11
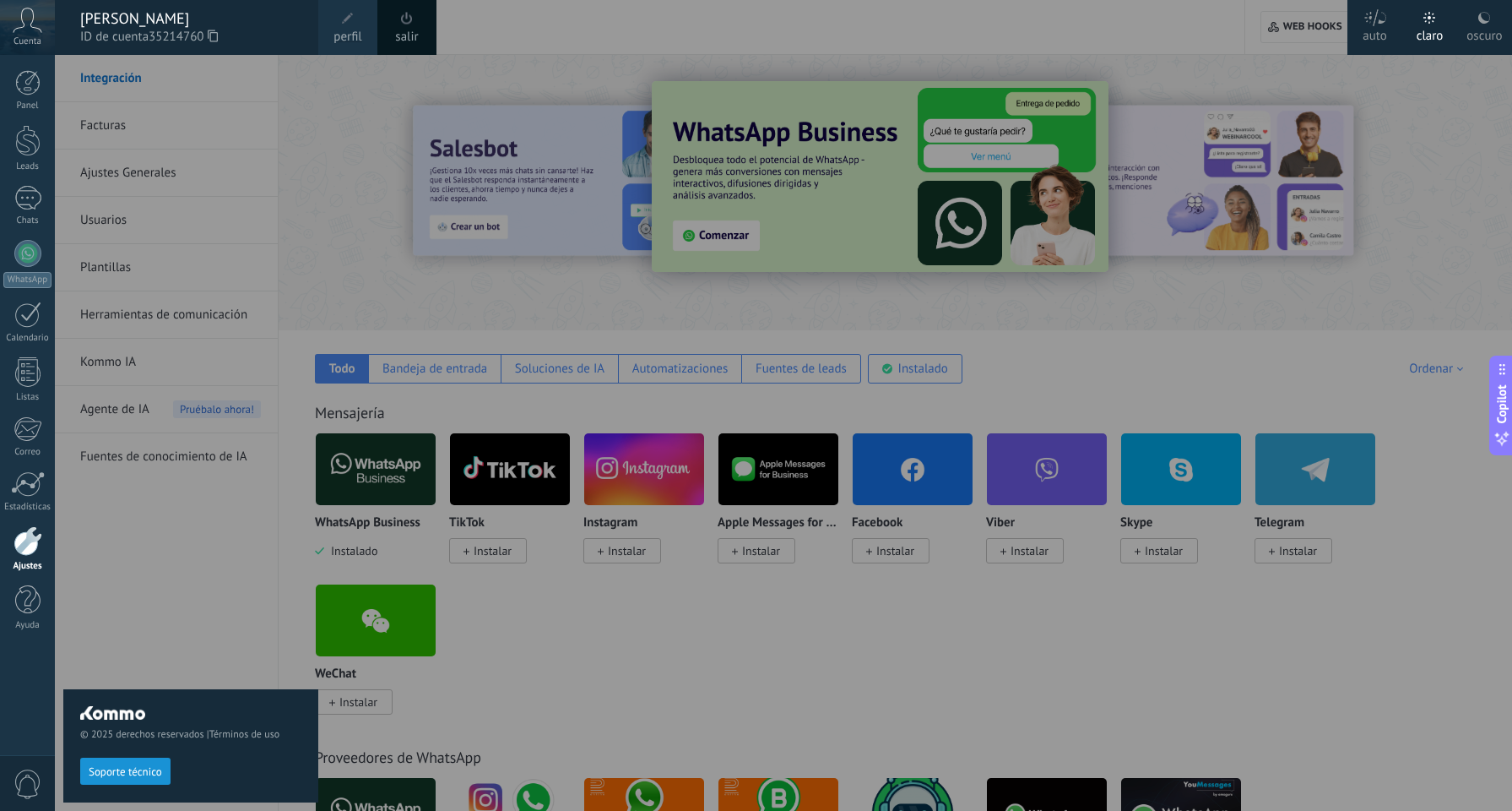
click at [394, 281] on div at bounding box center [811, 406] width 1512 height 811
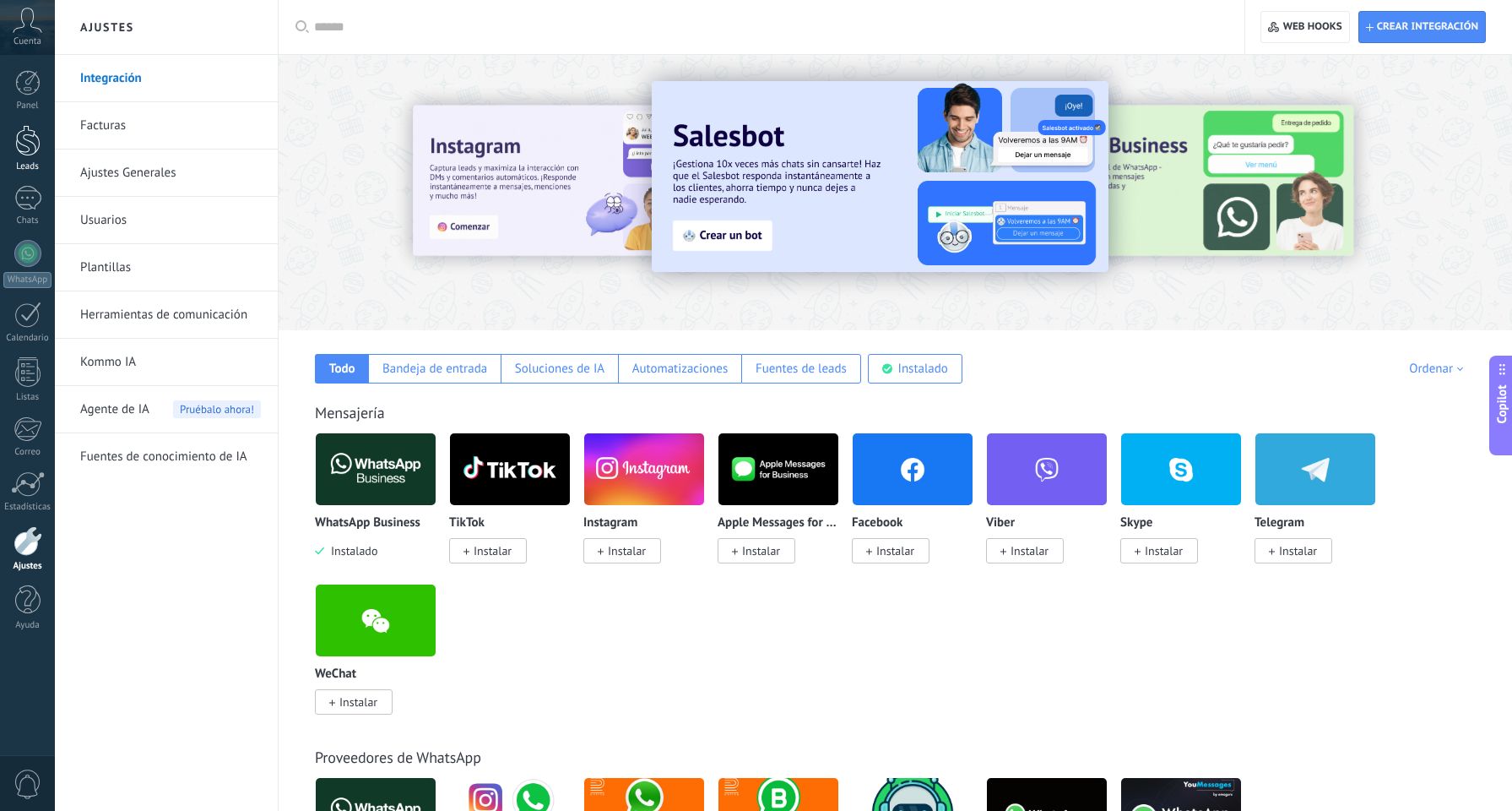
click at [20, 163] on div "Leads" at bounding box center [28, 167] width 49 height 11
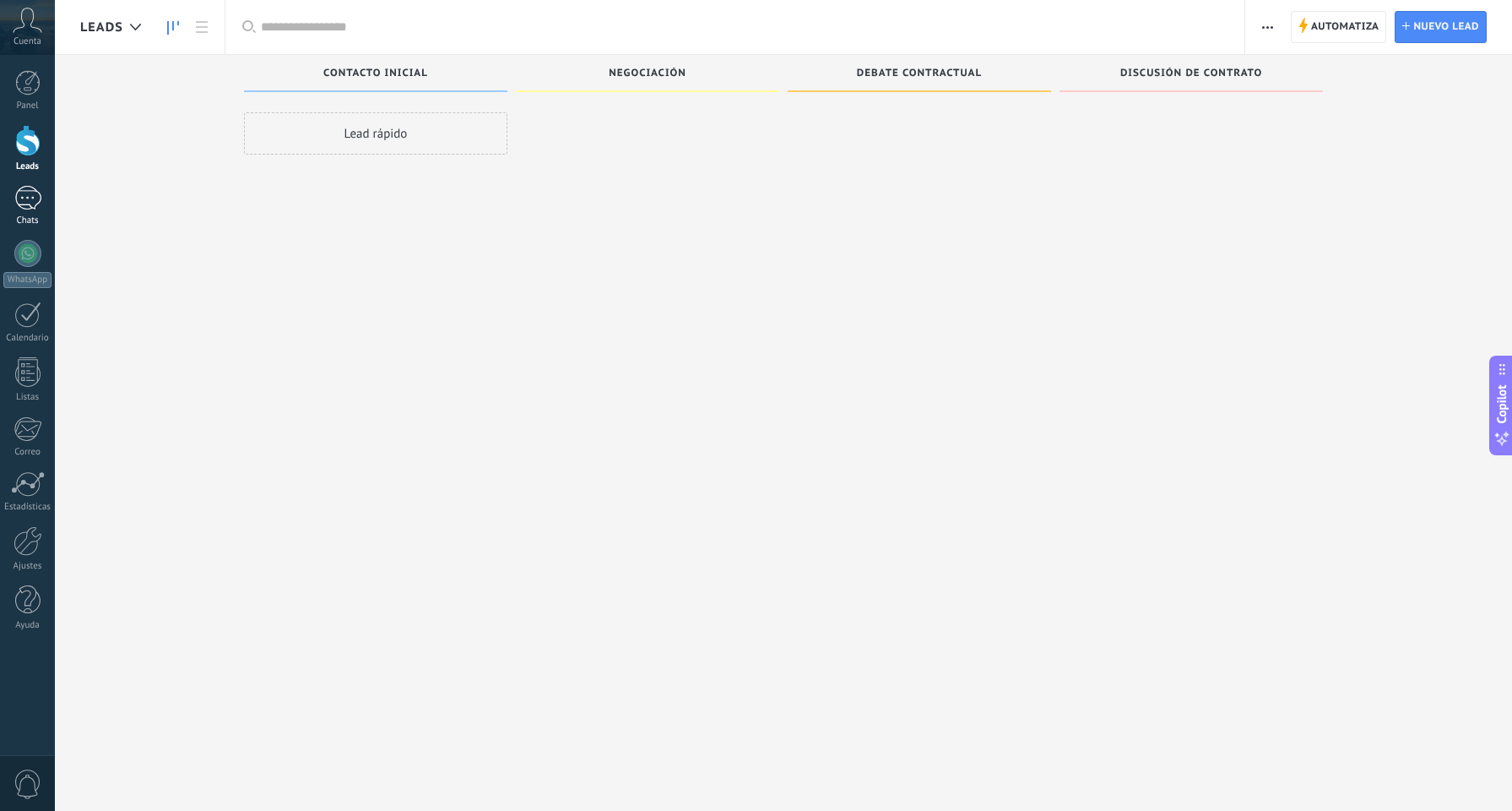
click at [27, 202] on div at bounding box center [28, 197] width 27 height 25
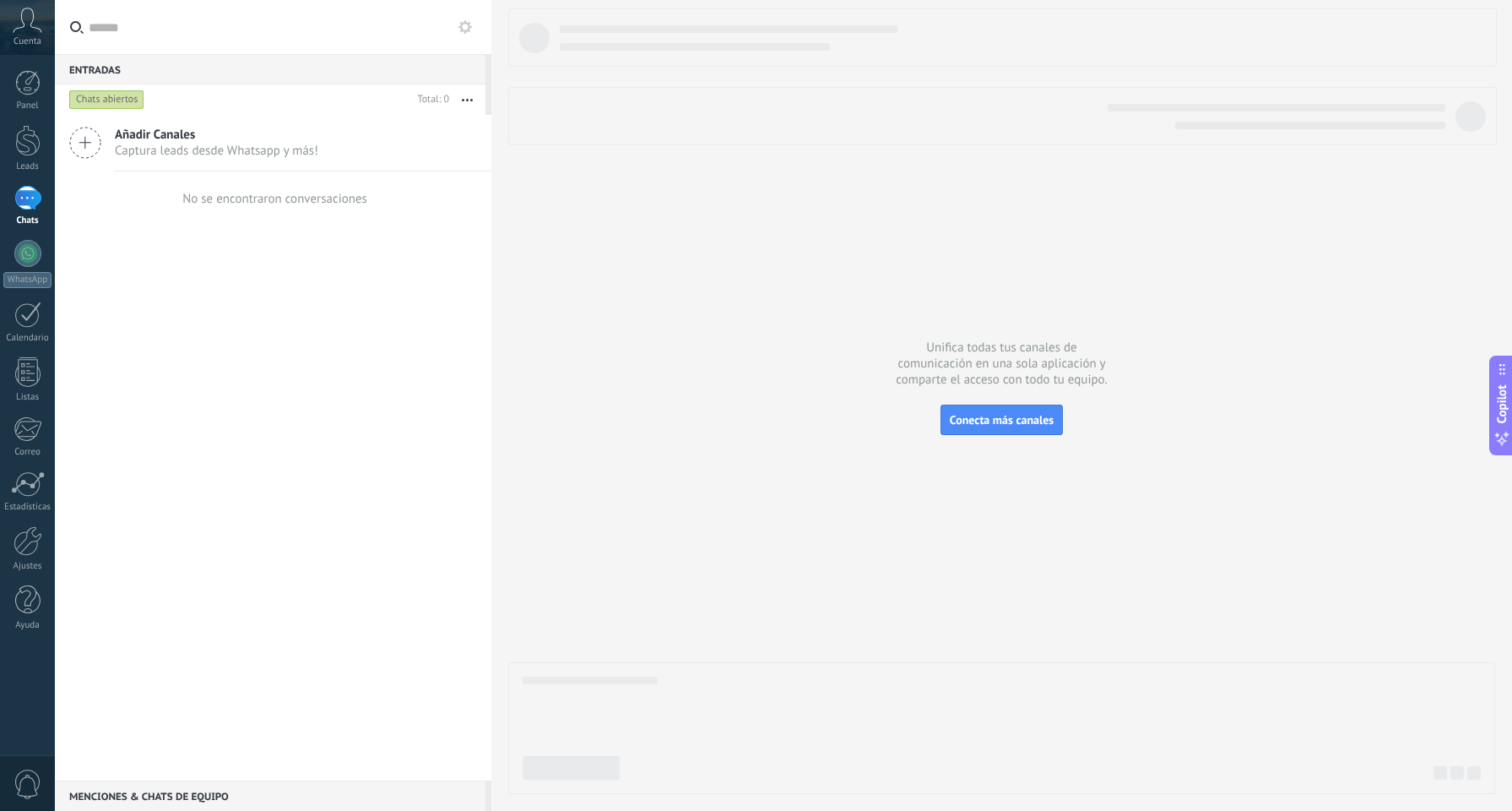
click at [299, 148] on span "Captura leads desde Whatsapp y más!" at bounding box center [216, 151] width 204 height 16
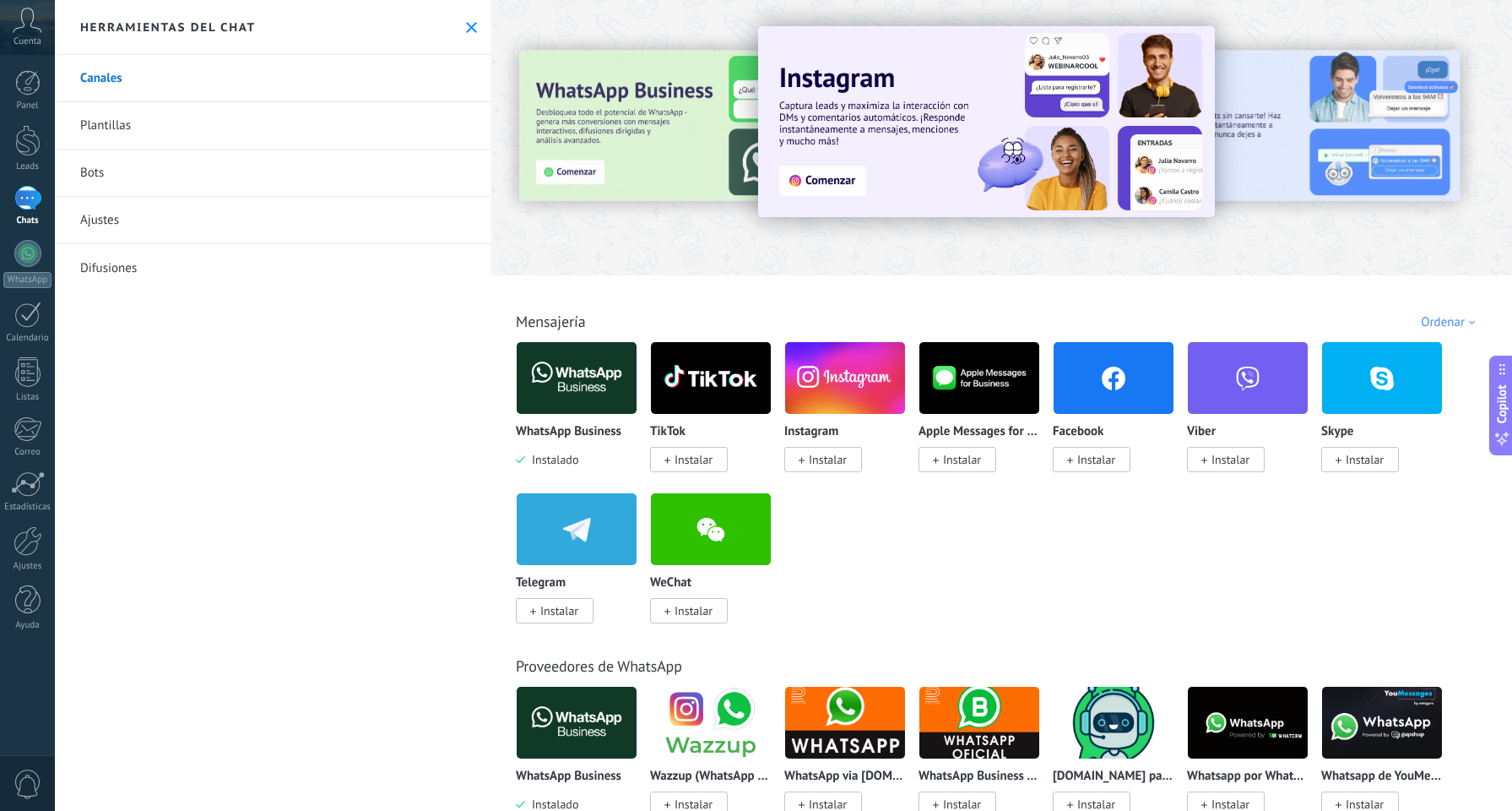
click at [652, 163] on div at bounding box center [588, 137] width 370 height 152
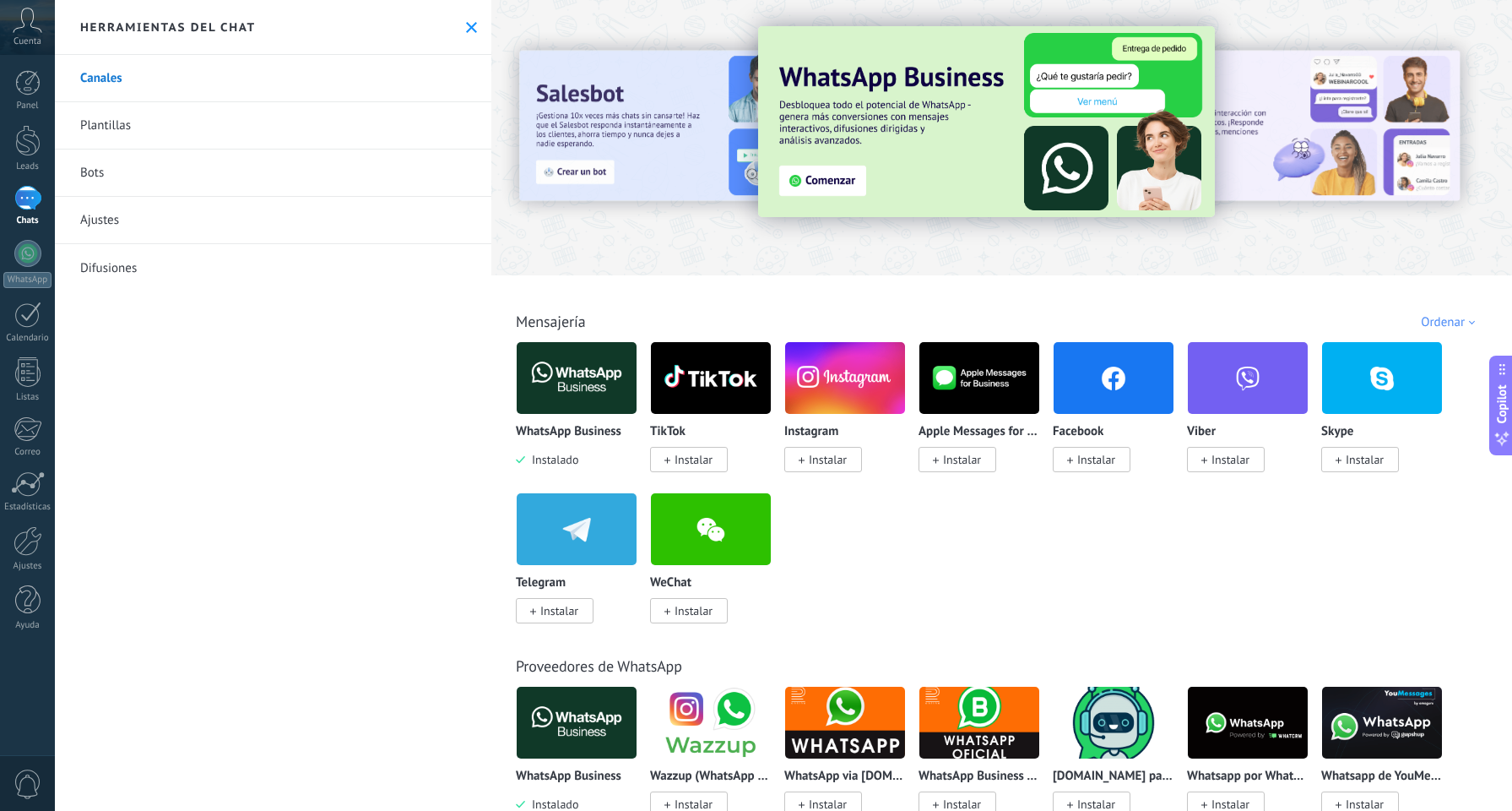
click at [815, 174] on img at bounding box center [986, 121] width 457 height 191
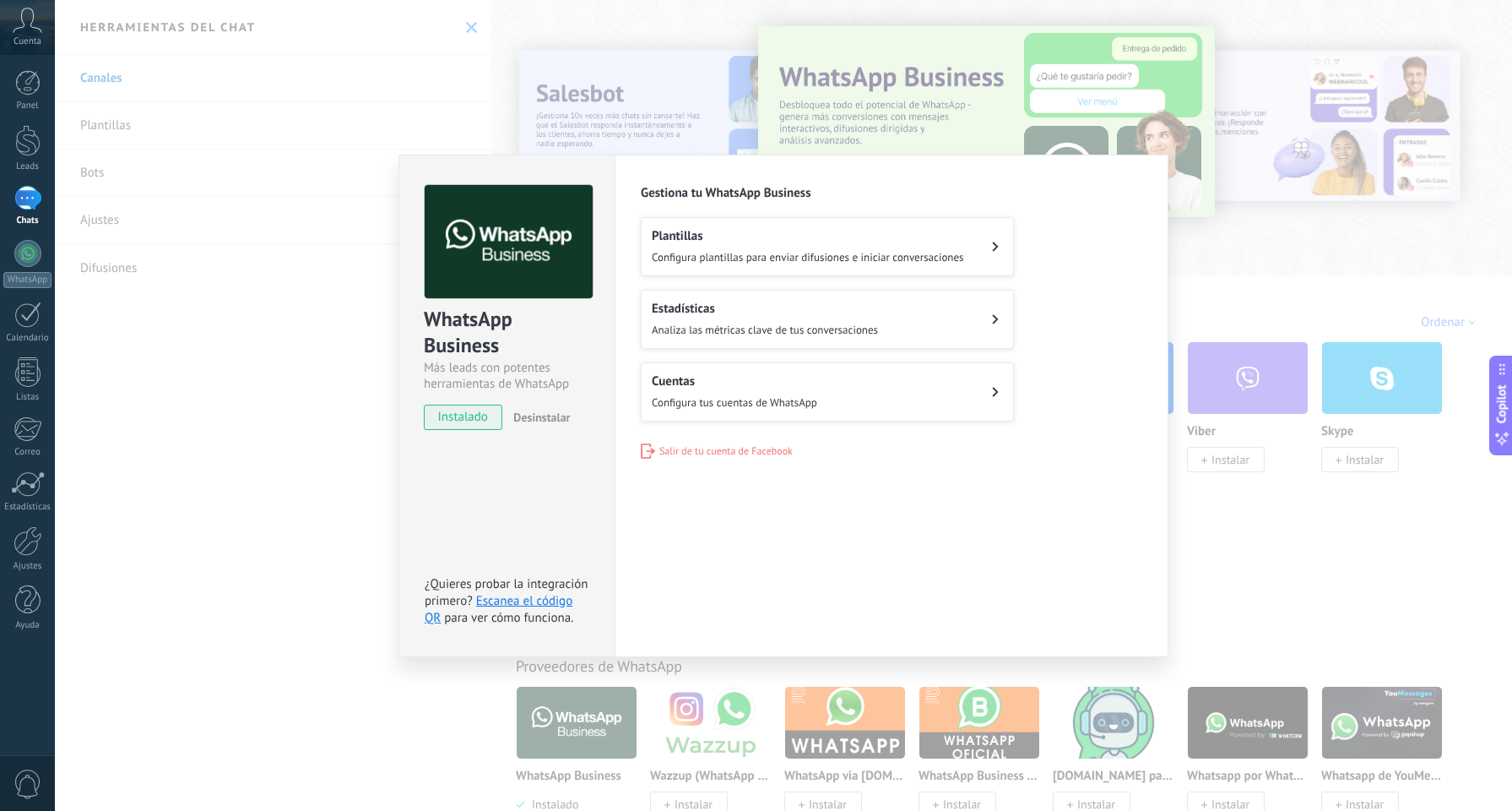
click at [1072, 111] on div "WhatsApp Business Más leads con potentes herramientas de WhatsApp instalado Des…" at bounding box center [783, 406] width 1457 height 811
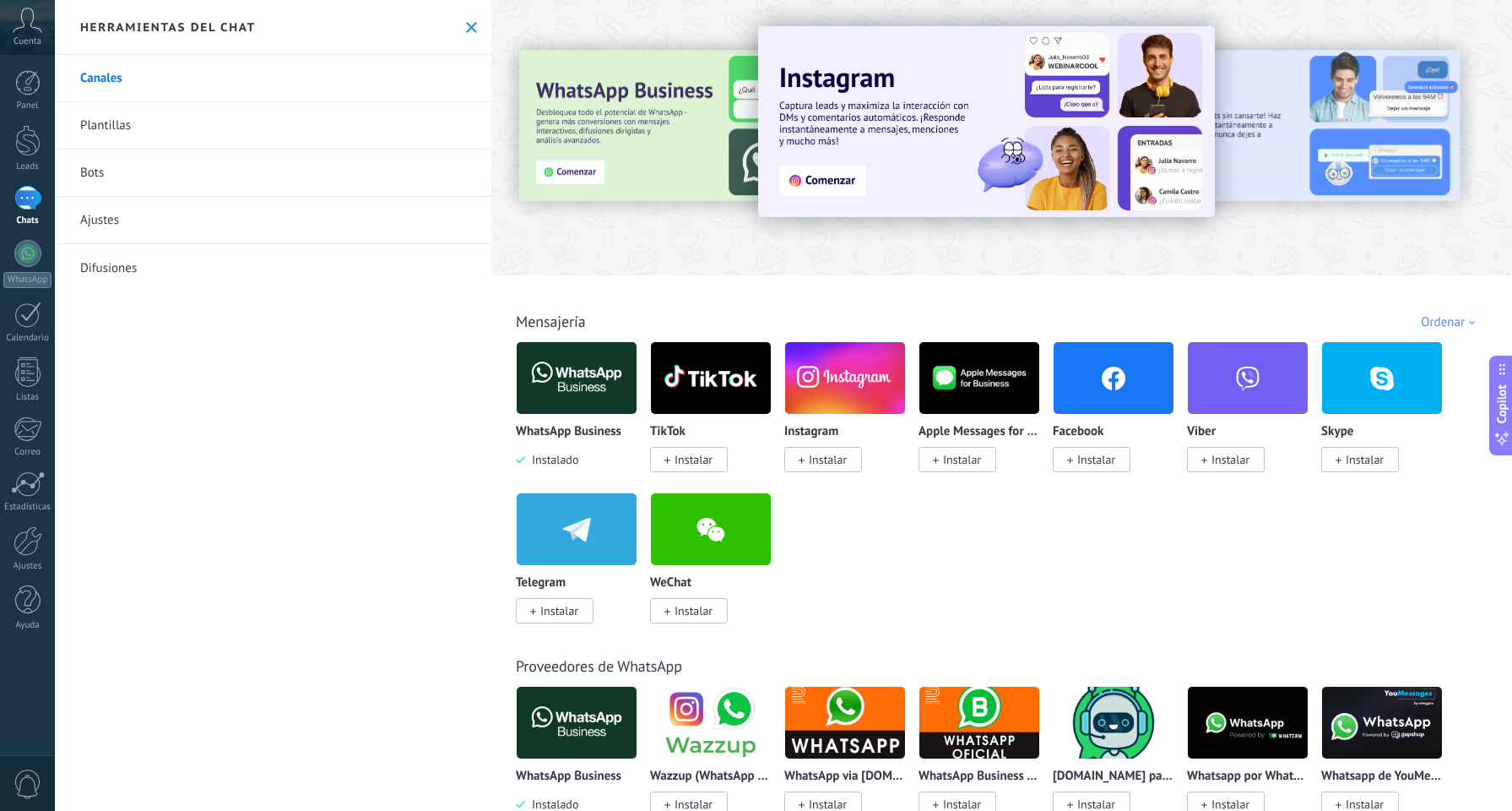
click at [629, 142] on div at bounding box center [588, 137] width 370 height 152
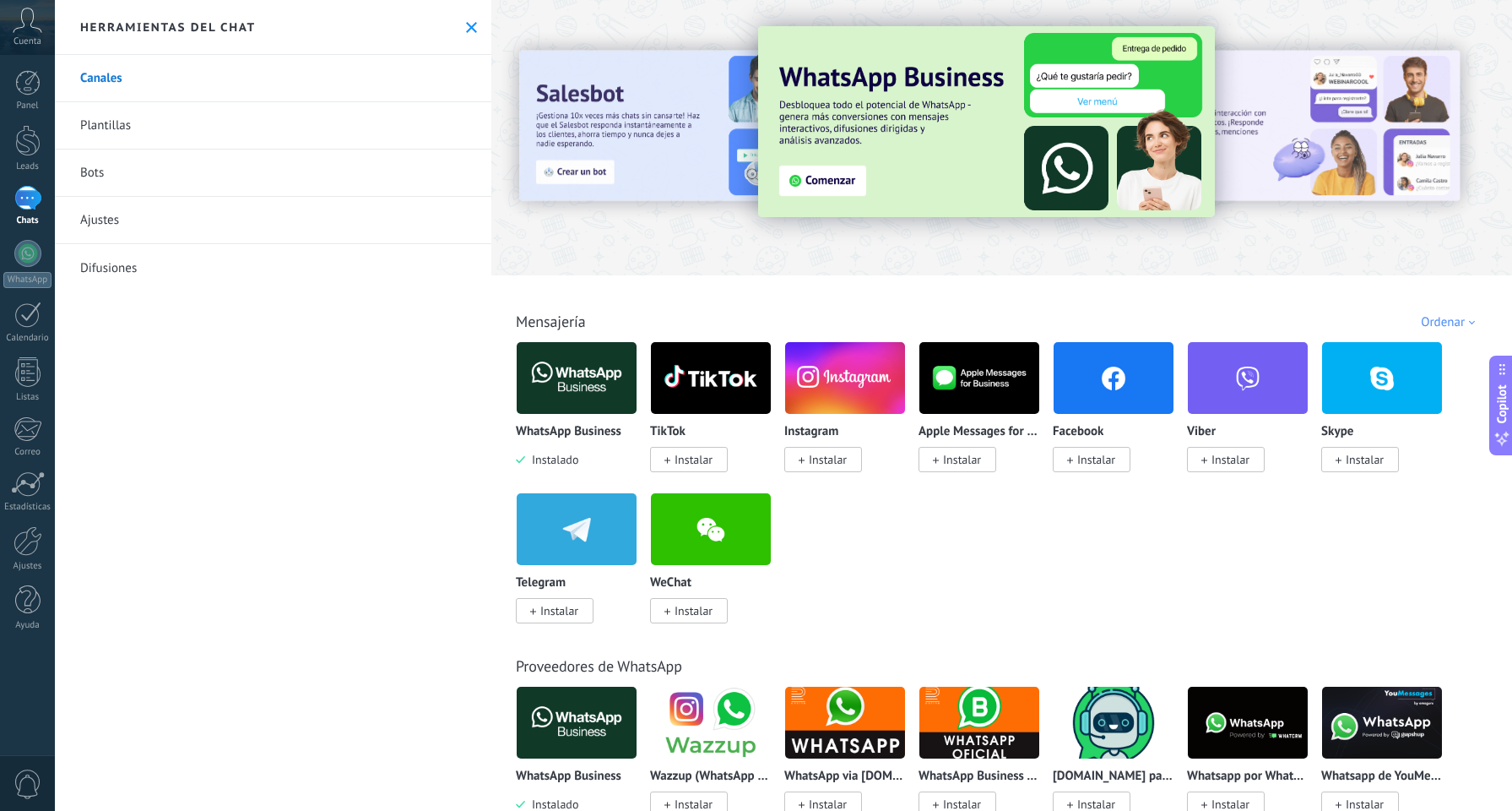
click at [827, 175] on img at bounding box center [986, 121] width 457 height 191
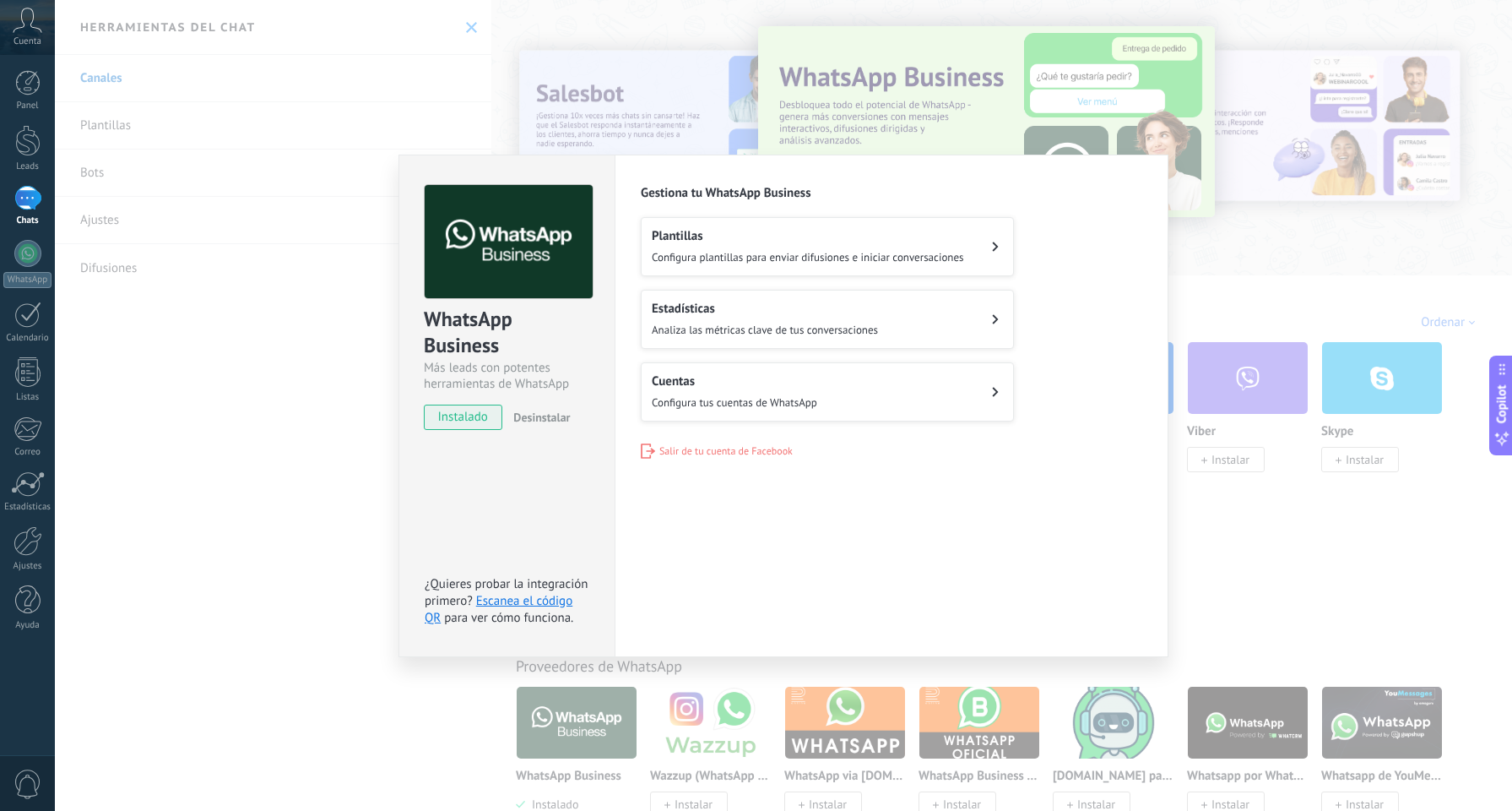
click at [951, 367] on button "Cuentas Configura tus cuentas de WhatsApp" at bounding box center [827, 392] width 373 height 59
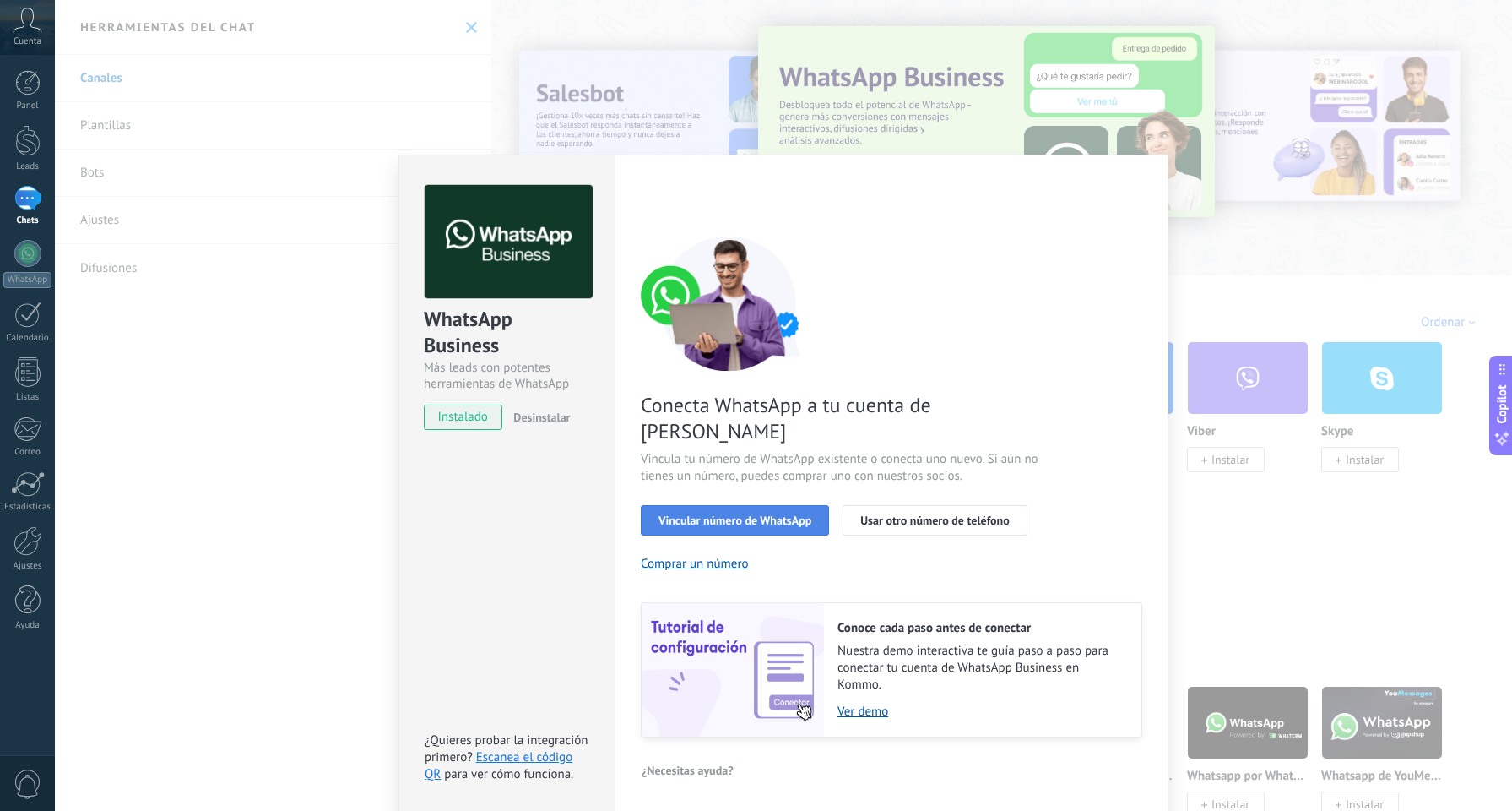
click at [781, 514] on span "Vincular número de WhatsApp" at bounding box center [734, 520] width 152 height 12
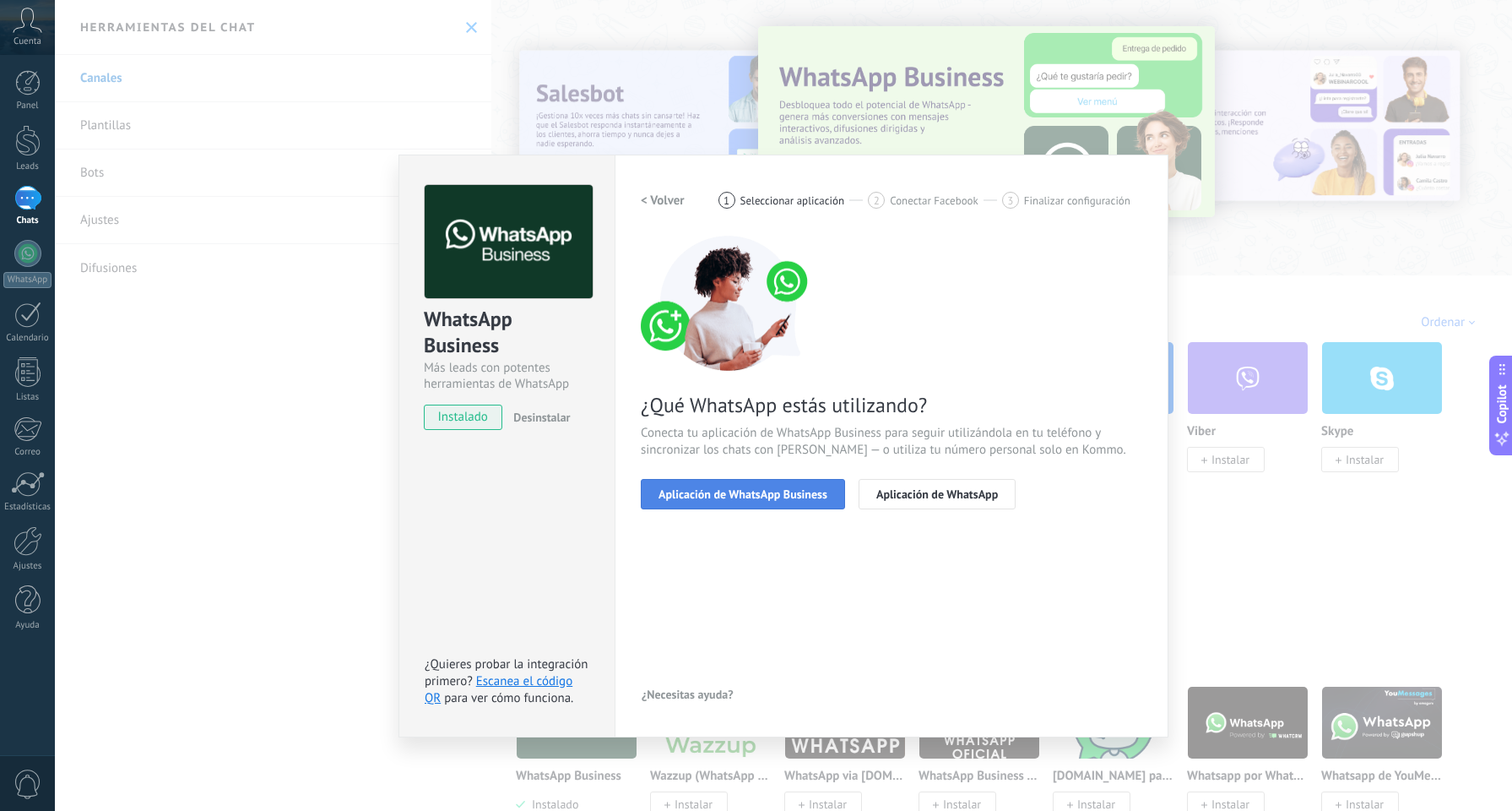
click at [781, 493] on span "Aplicación de WhatsApp Business" at bounding box center [742, 493] width 169 height 12
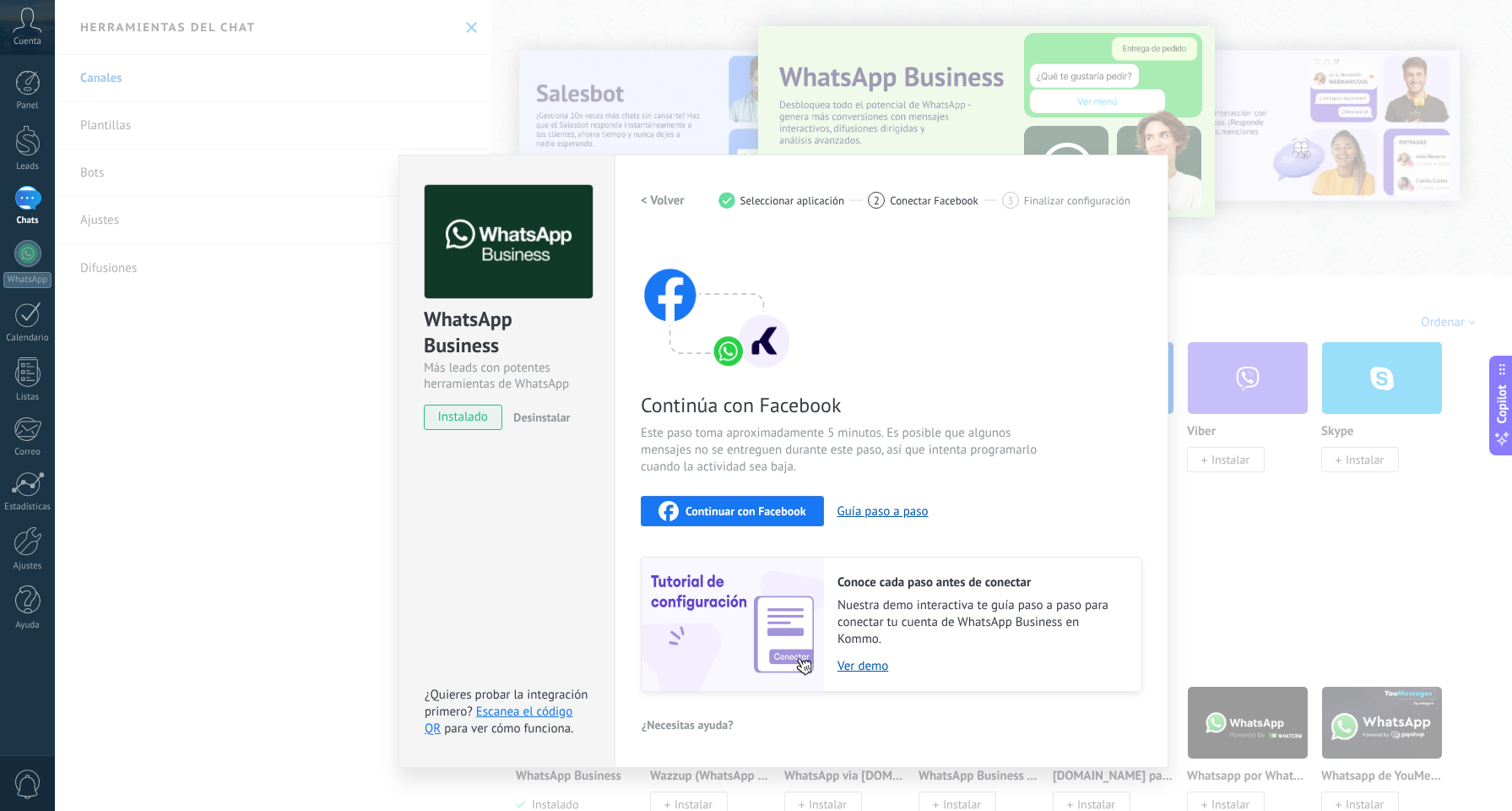
click at [772, 507] on span "Continuar con Facebook" at bounding box center [746, 511] width 121 height 12
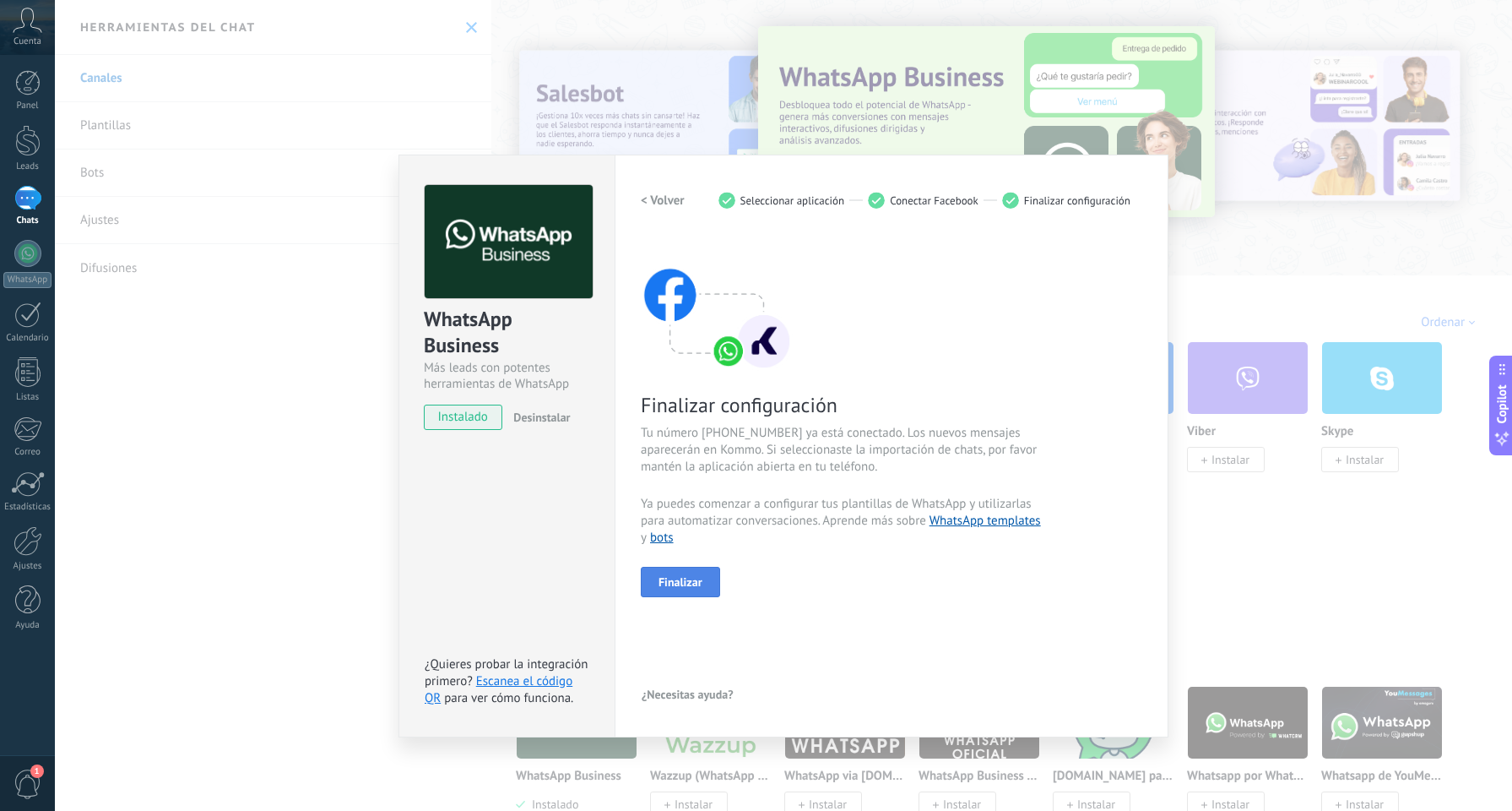
click at [706, 588] on button "Finalizar" at bounding box center [680, 581] width 79 height 30
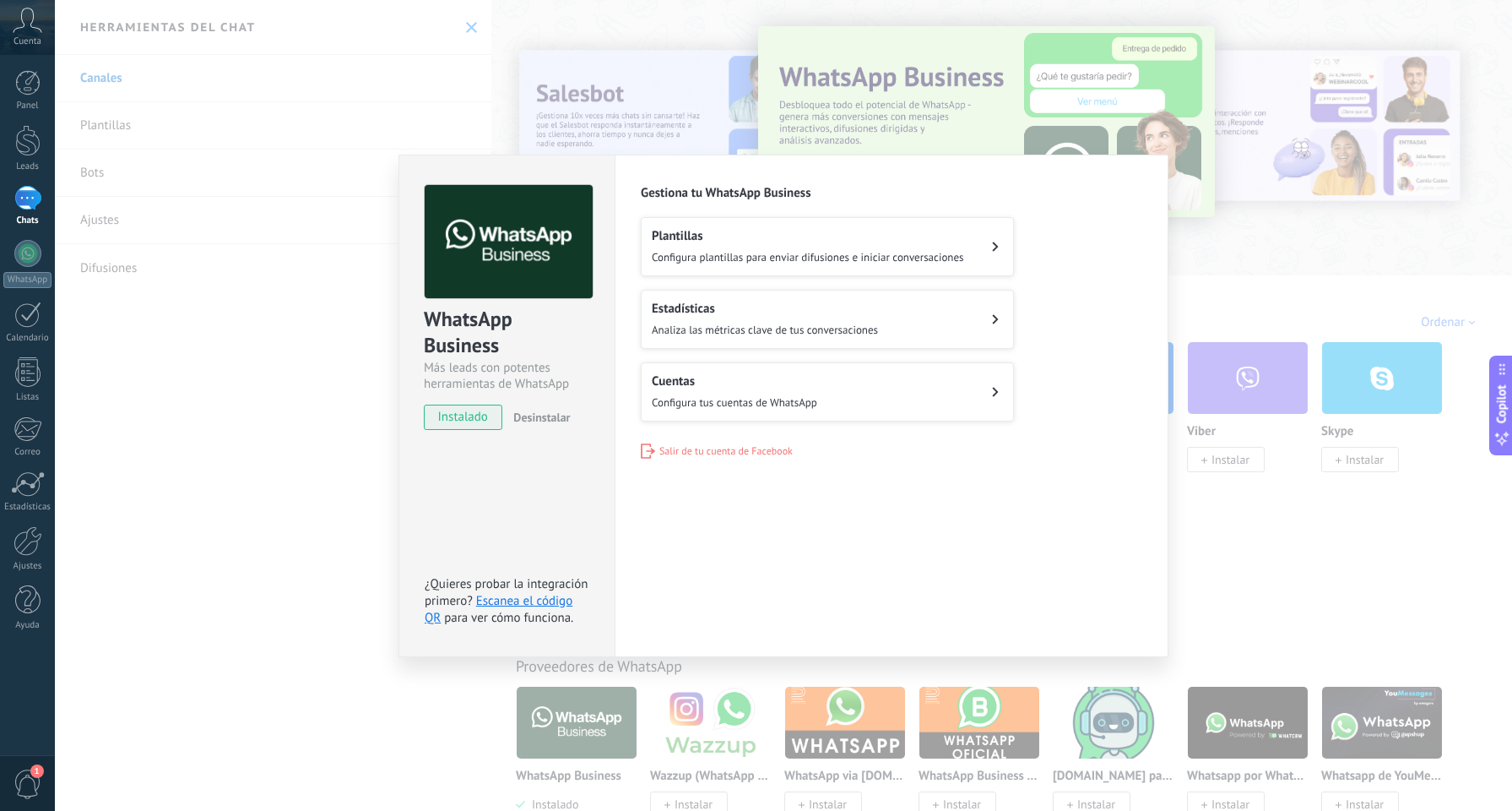
click at [1140, 108] on div "WhatsApp Business Más leads con potentes herramientas de WhatsApp instalado Des…" at bounding box center [783, 406] width 1457 height 811
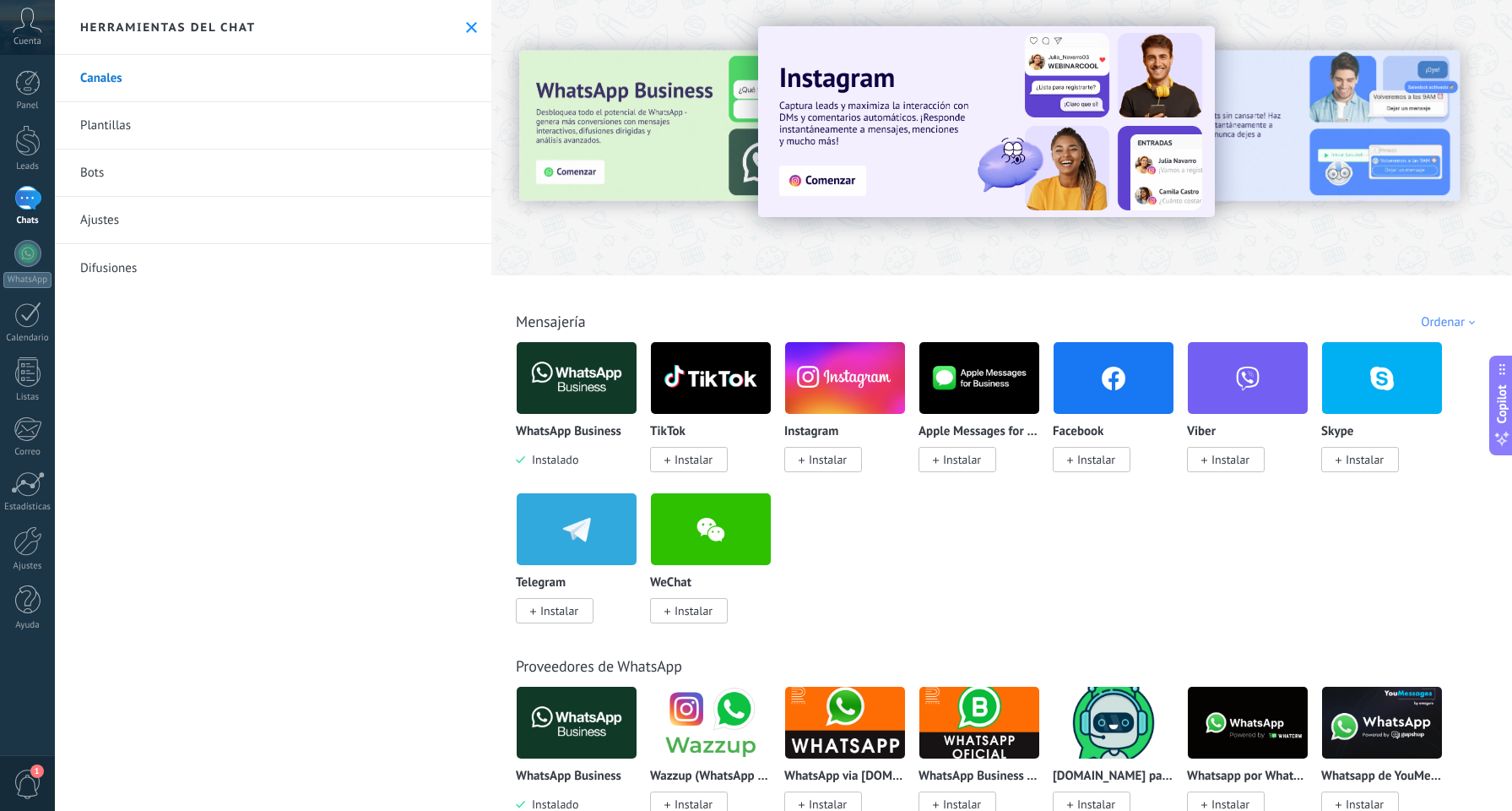
click at [32, 192] on div at bounding box center [28, 197] width 27 height 25
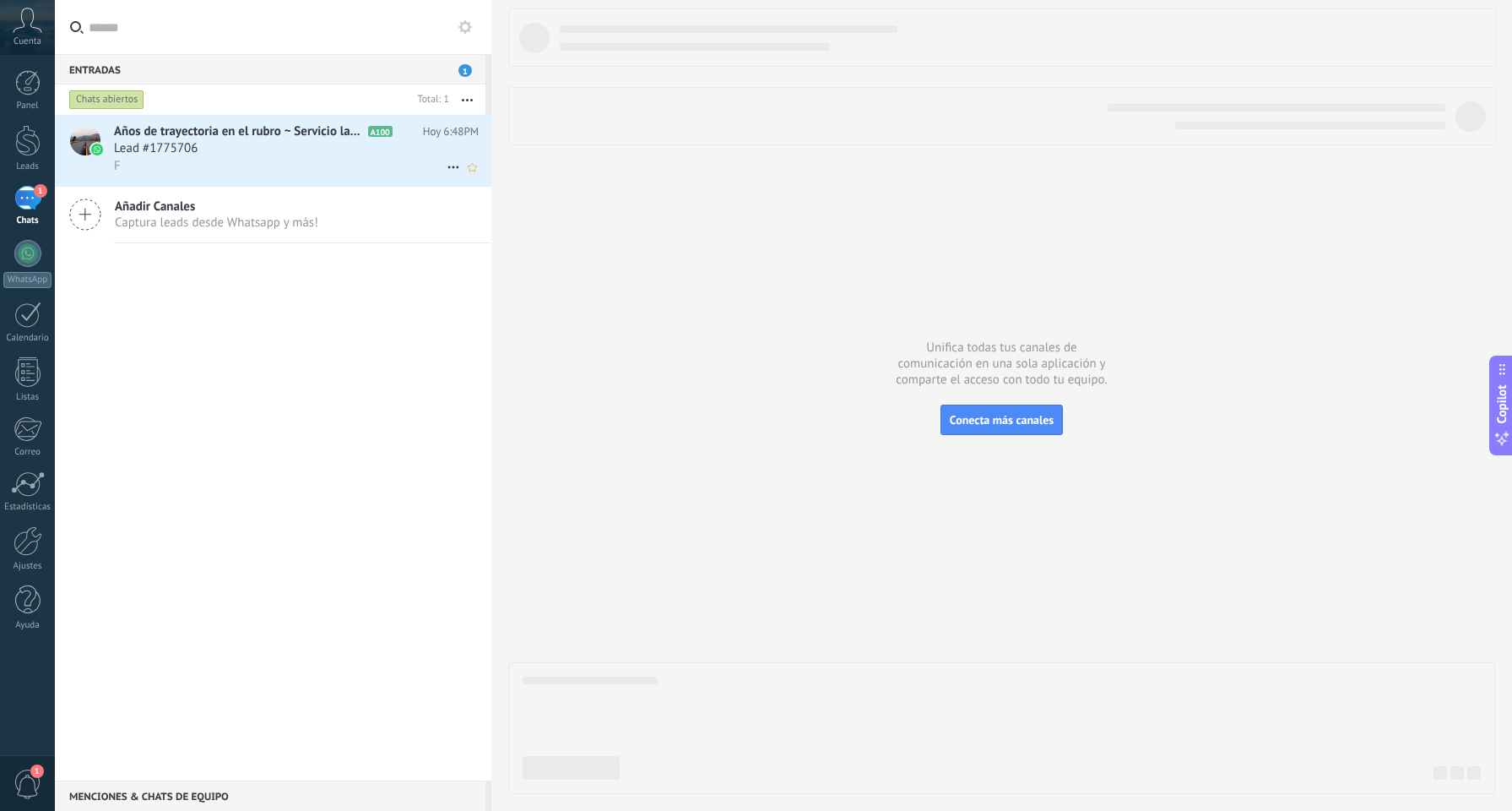
click at [323, 147] on div "Lead #1775706" at bounding box center [296, 148] width 364 height 16
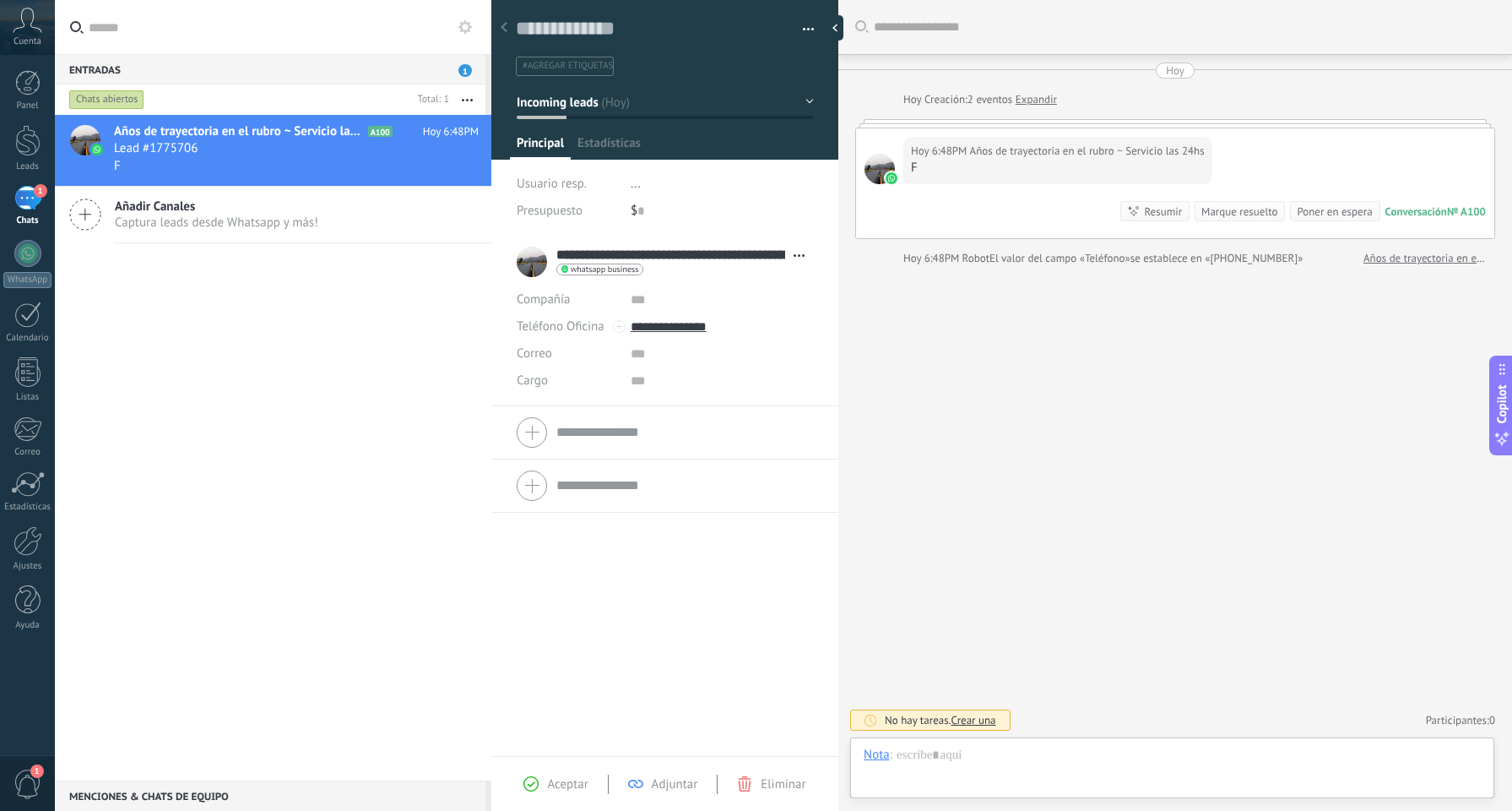
scroll to position [26, 0]
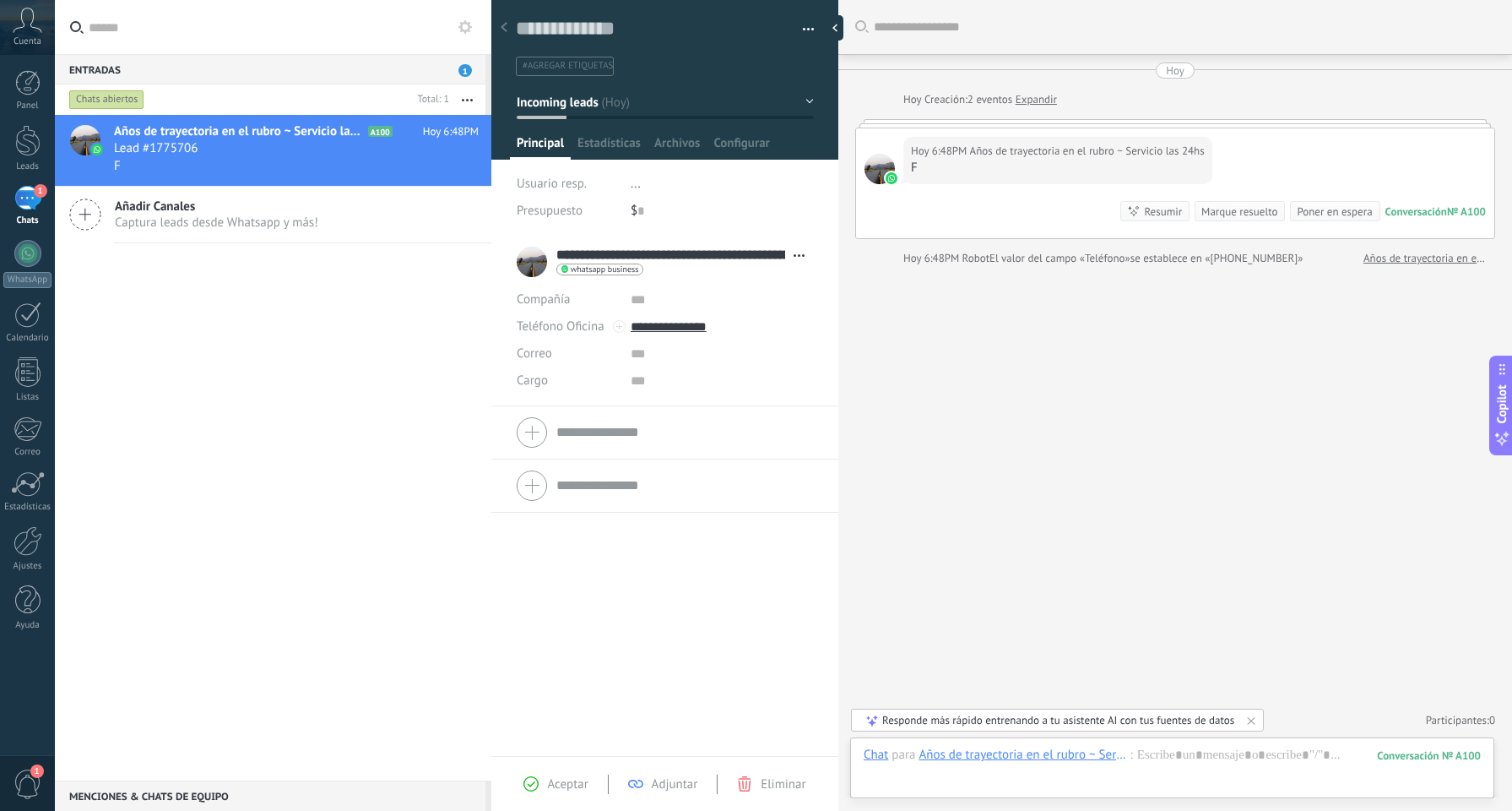
click at [1002, 504] on div "Buscar Carga más [DATE] [DATE] Creación: 2 eventos Expandir [DATE] 6:48PM Años …" at bounding box center [1175, 406] width 674 height 811
click at [972, 442] on div "Buscar Carga más [DATE] [DATE] Creación: 2 eventos Expandir [DATE] 6:48PM Años …" at bounding box center [1175, 406] width 674 height 811
click at [47, 205] on link "1 Chats" at bounding box center [27, 205] width 55 height 40
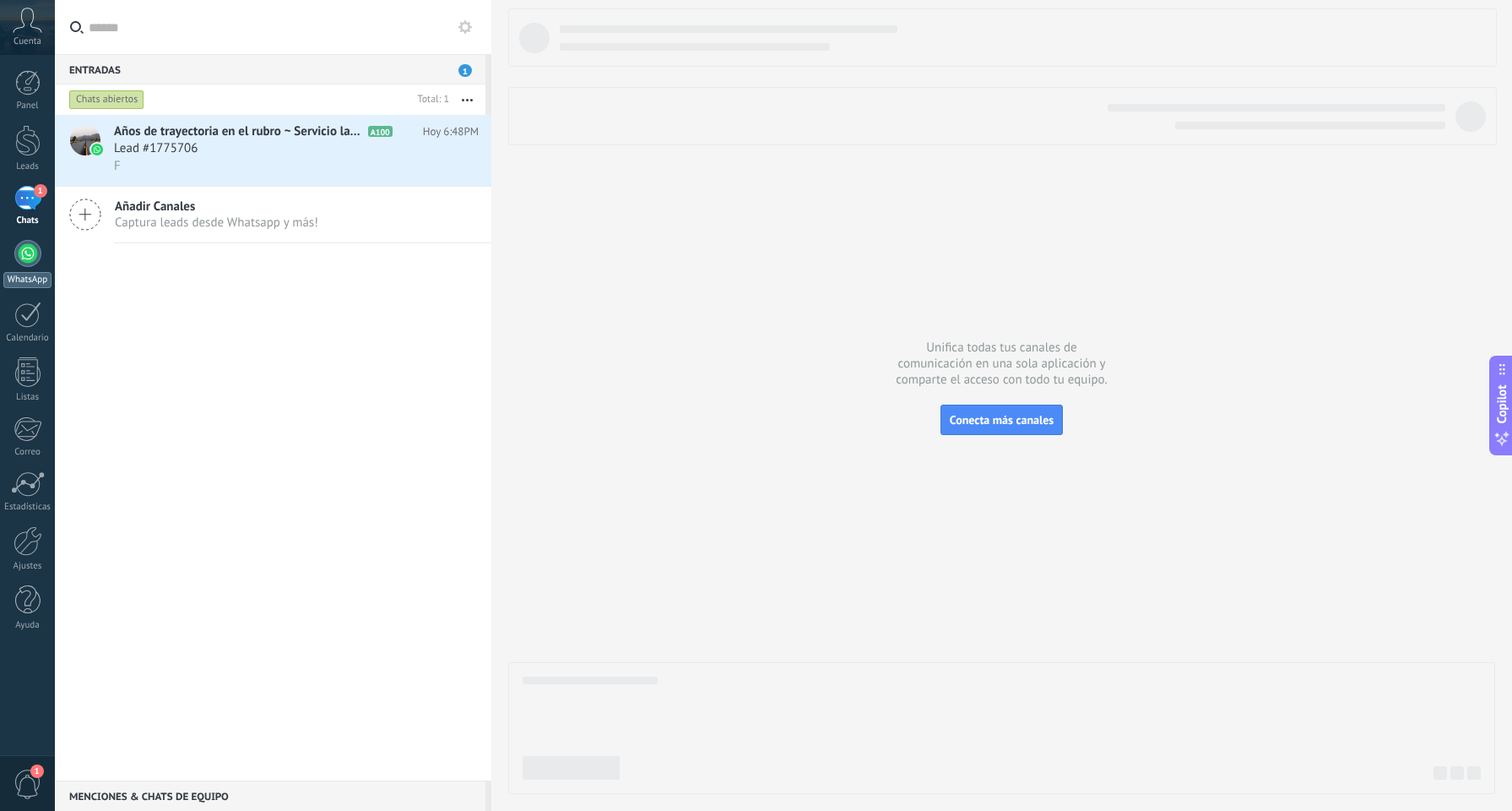
click at [26, 261] on div at bounding box center [28, 254] width 27 height 27
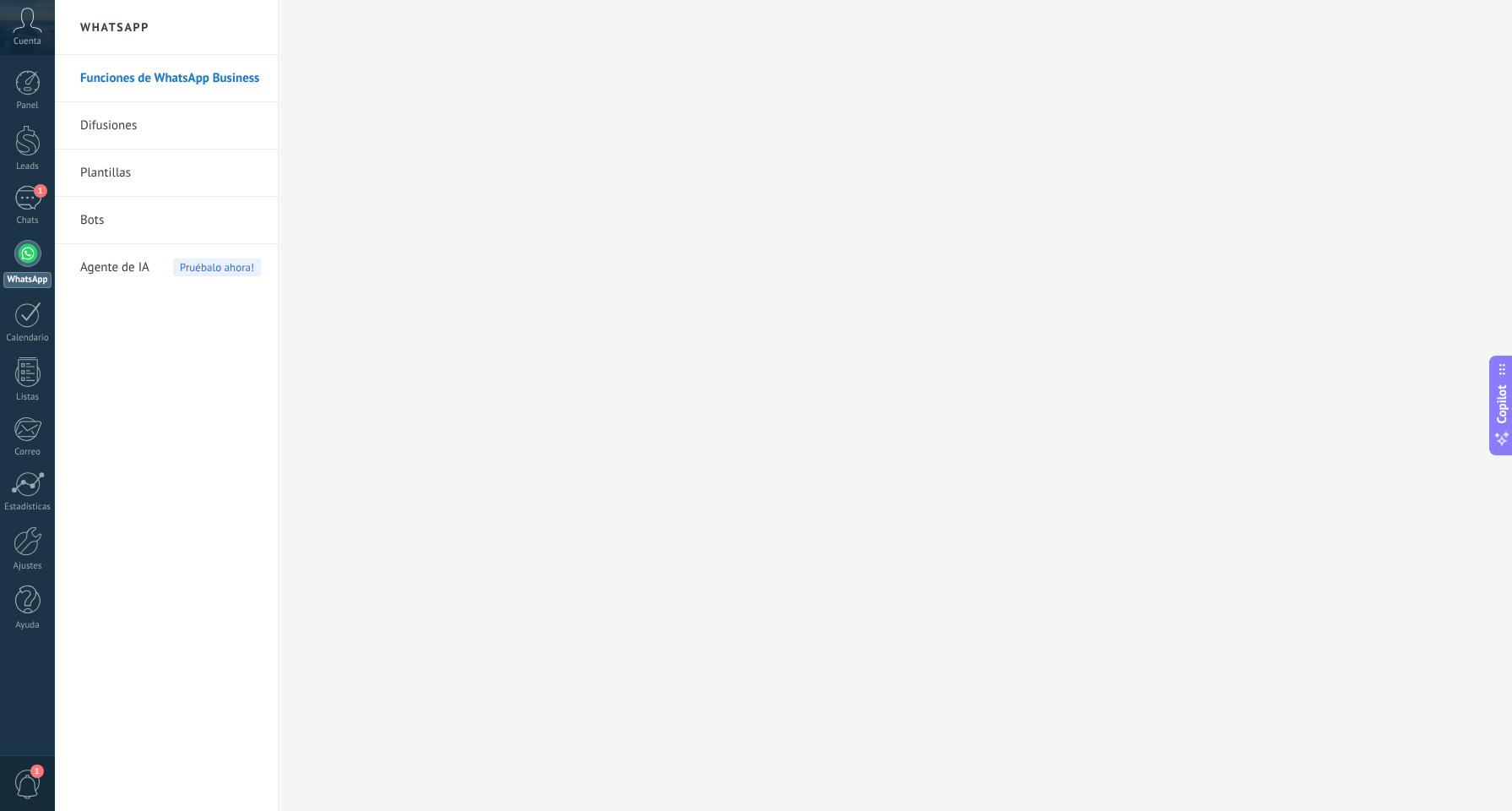
click at [153, 131] on link "Difusiones" at bounding box center [171, 126] width 181 height 47
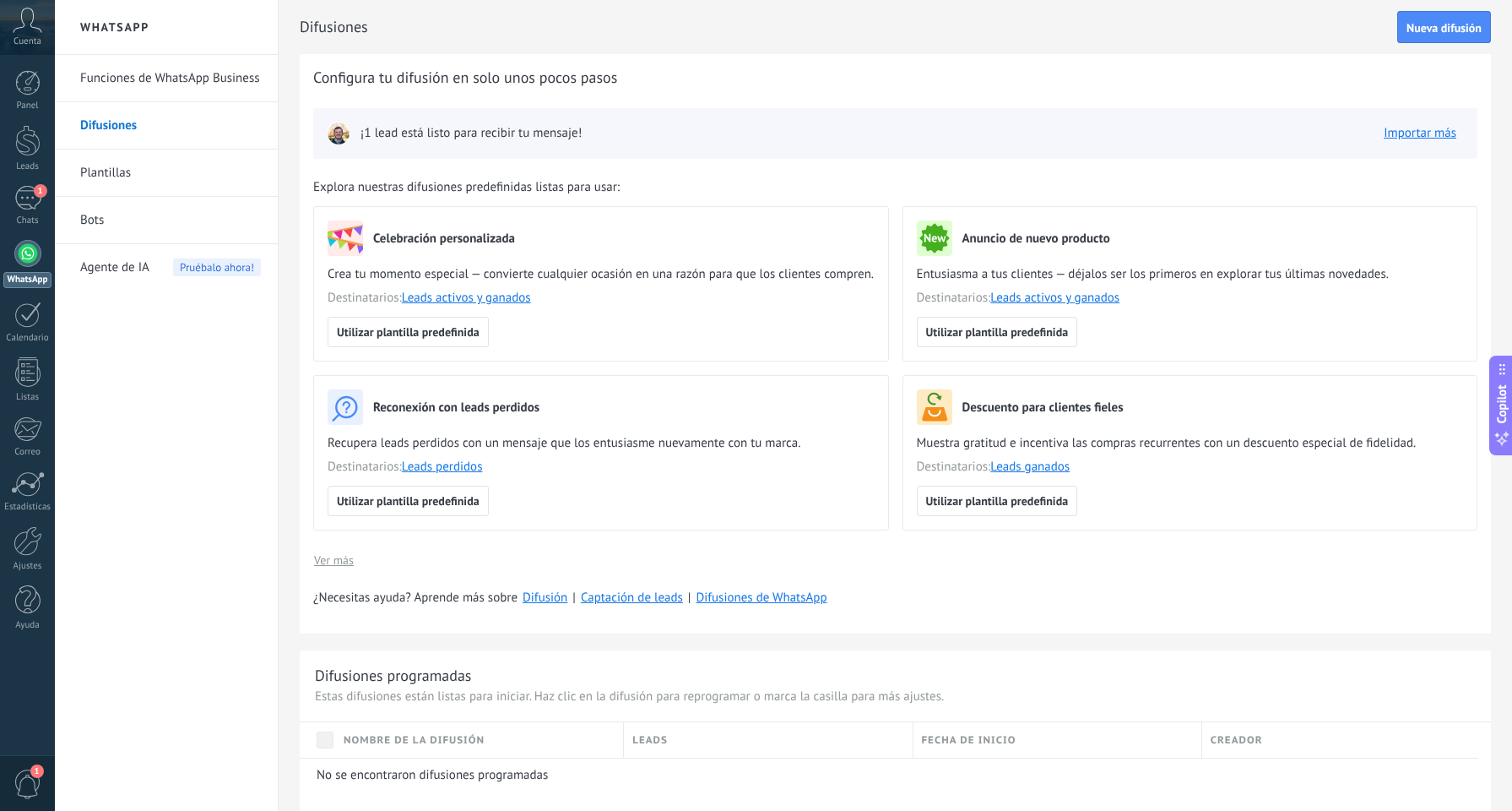
click at [368, 132] on span "¡1 lead está listo para recibir tu mensaje!" at bounding box center [471, 133] width 221 height 16
click at [431, 138] on span "¡1 lead está listo para recibir tu mensaje!" at bounding box center [471, 133] width 221 height 16
click at [340, 130] on img at bounding box center [339, 133] width 24 height 24
click at [34, 195] on div "1" at bounding box center [28, 197] width 27 height 25
